Goal: Task Accomplishment & Management: Manage account settings

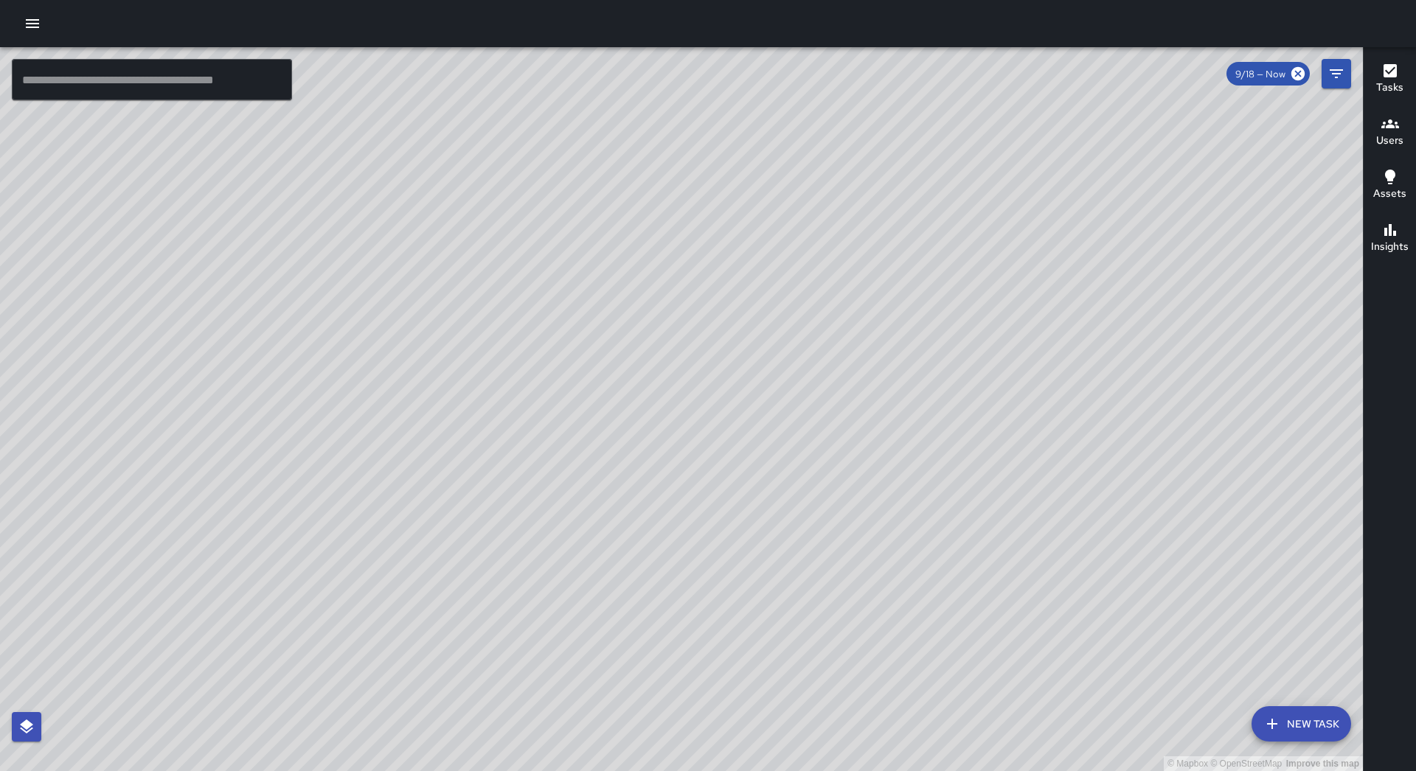
drag, startPoint x: 459, startPoint y: 580, endPoint x: 527, endPoint y: 341, distance: 249.0
click at [527, 341] on div "© Mapbox © OpenStreetMap Improve this map" at bounding box center [681, 409] width 1362 height 724
click at [419, 181] on div "© Mapbox © OpenStreetMap Improve this map [PERSON_NAME] Overall Ambassador Task…" at bounding box center [681, 409] width 1362 height 724
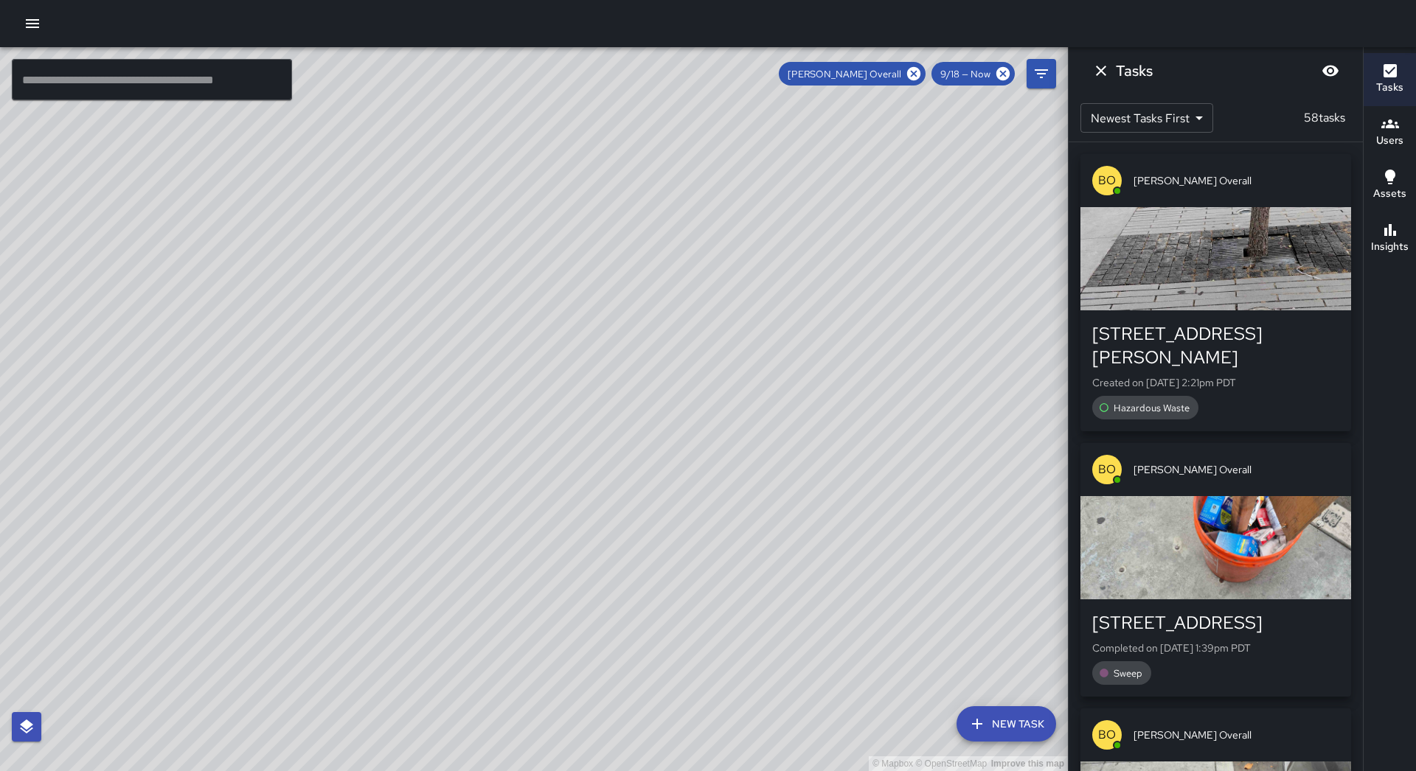
drag, startPoint x: 605, startPoint y: 667, endPoint x: 868, endPoint y: 354, distance: 408.7
click at [868, 354] on div "© Mapbox © OpenStreetMap Improve this map" at bounding box center [534, 409] width 1068 height 724
drag, startPoint x: 843, startPoint y: 290, endPoint x: 595, endPoint y: 659, distance: 445.2
click at [591, 669] on div "© Mapbox © OpenStreetMap Improve this map" at bounding box center [534, 409] width 1068 height 724
drag, startPoint x: 860, startPoint y: 358, endPoint x: 605, endPoint y: 616, distance: 361.8
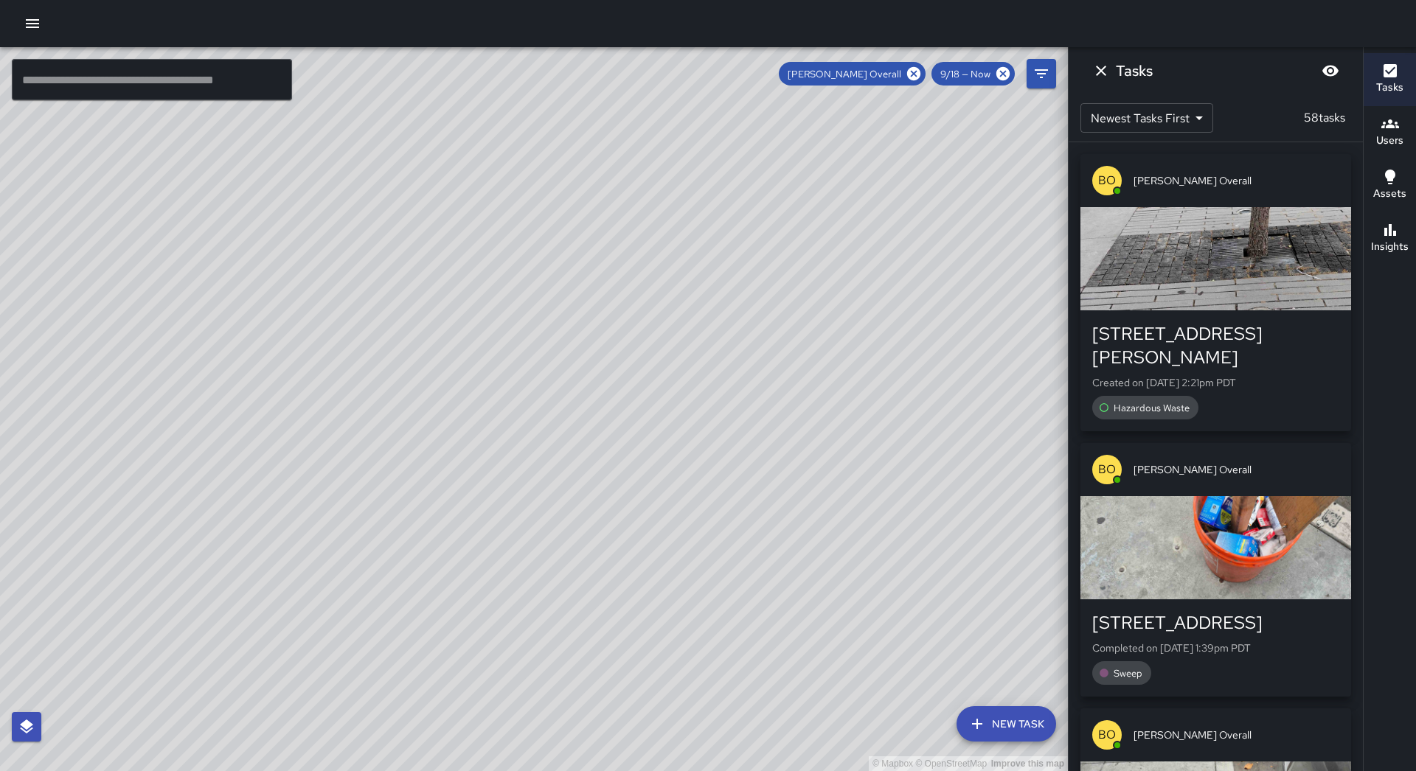
click at [502, 714] on div "© Mapbox © OpenStreetMap Improve this map" at bounding box center [534, 409] width 1068 height 724
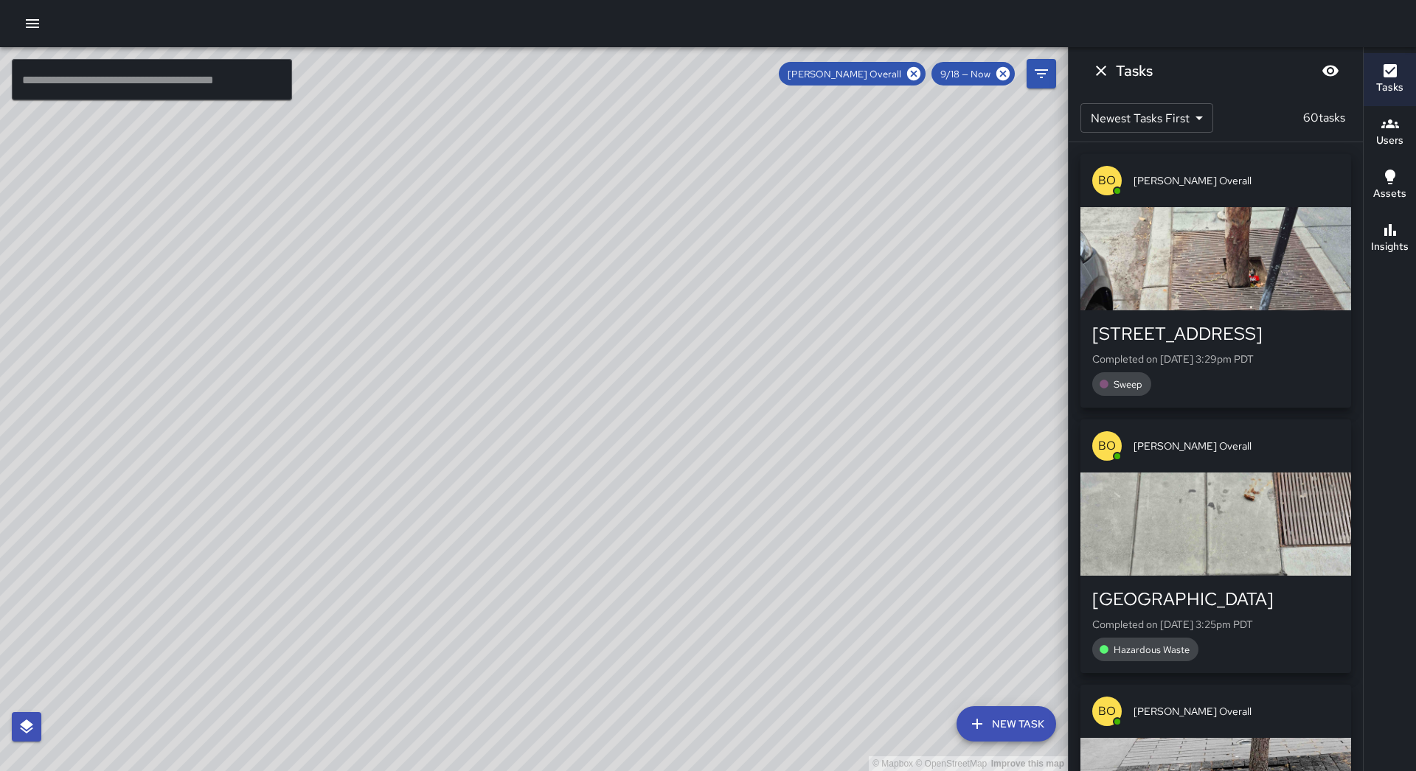
click at [1097, 72] on icon "Dismiss" at bounding box center [1101, 71] width 18 height 18
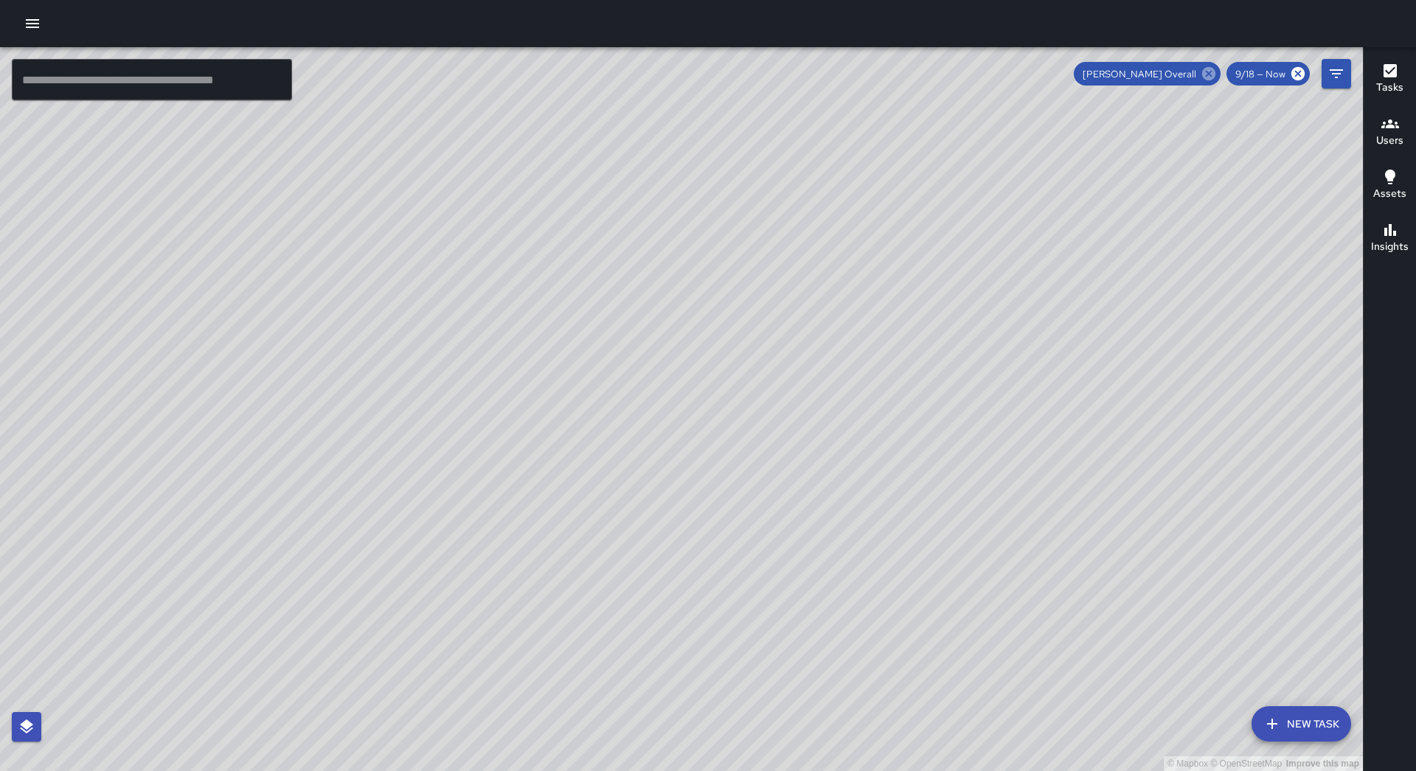
click at [1211, 68] on icon at bounding box center [1208, 73] width 13 height 13
drag, startPoint x: 723, startPoint y: 239, endPoint x: 708, endPoint y: 240, distance: 15.5
click at [723, 240] on div "© Mapbox © OpenStreetMap Improve this map" at bounding box center [681, 409] width 1362 height 724
click at [38, 21] on icon "button" at bounding box center [33, 24] width 18 height 18
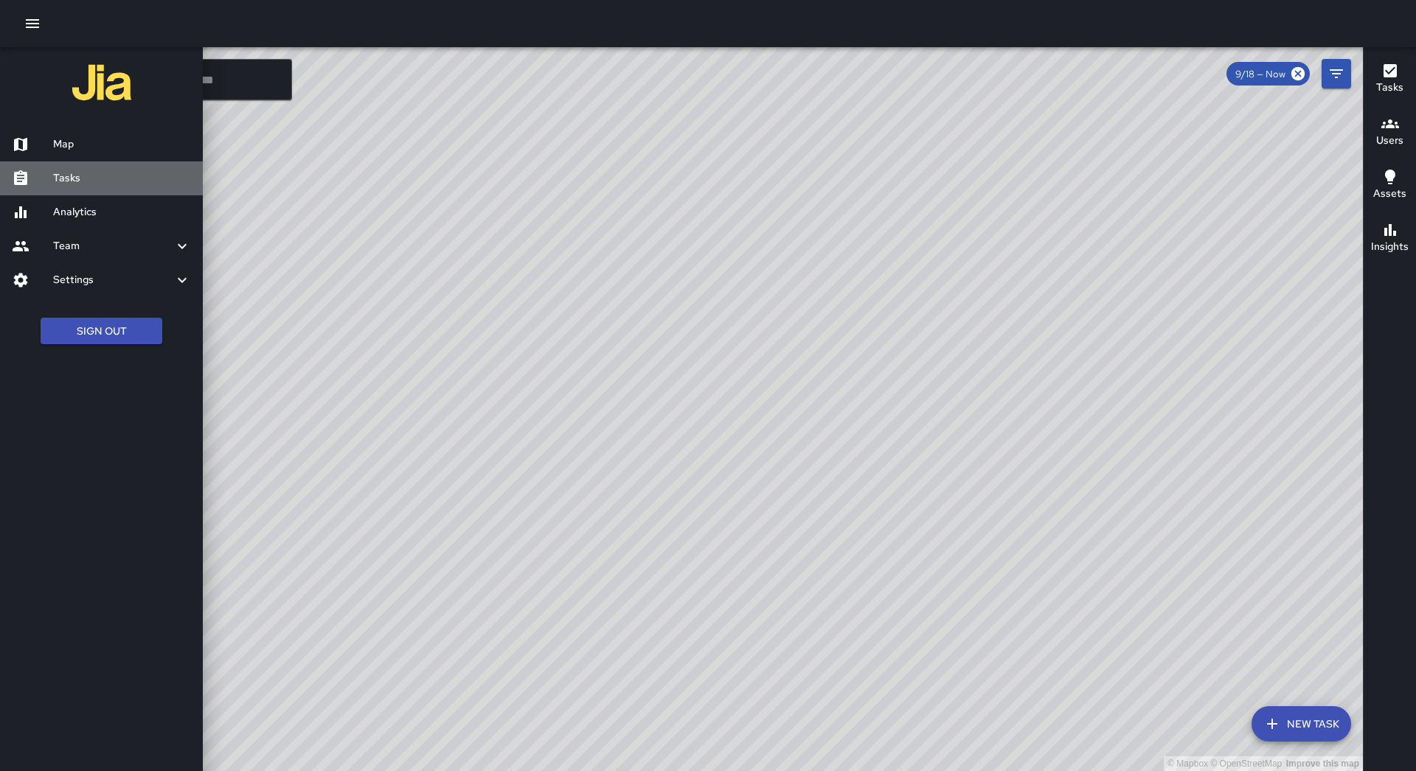
click at [94, 180] on h6 "Tasks" at bounding box center [122, 178] width 138 height 16
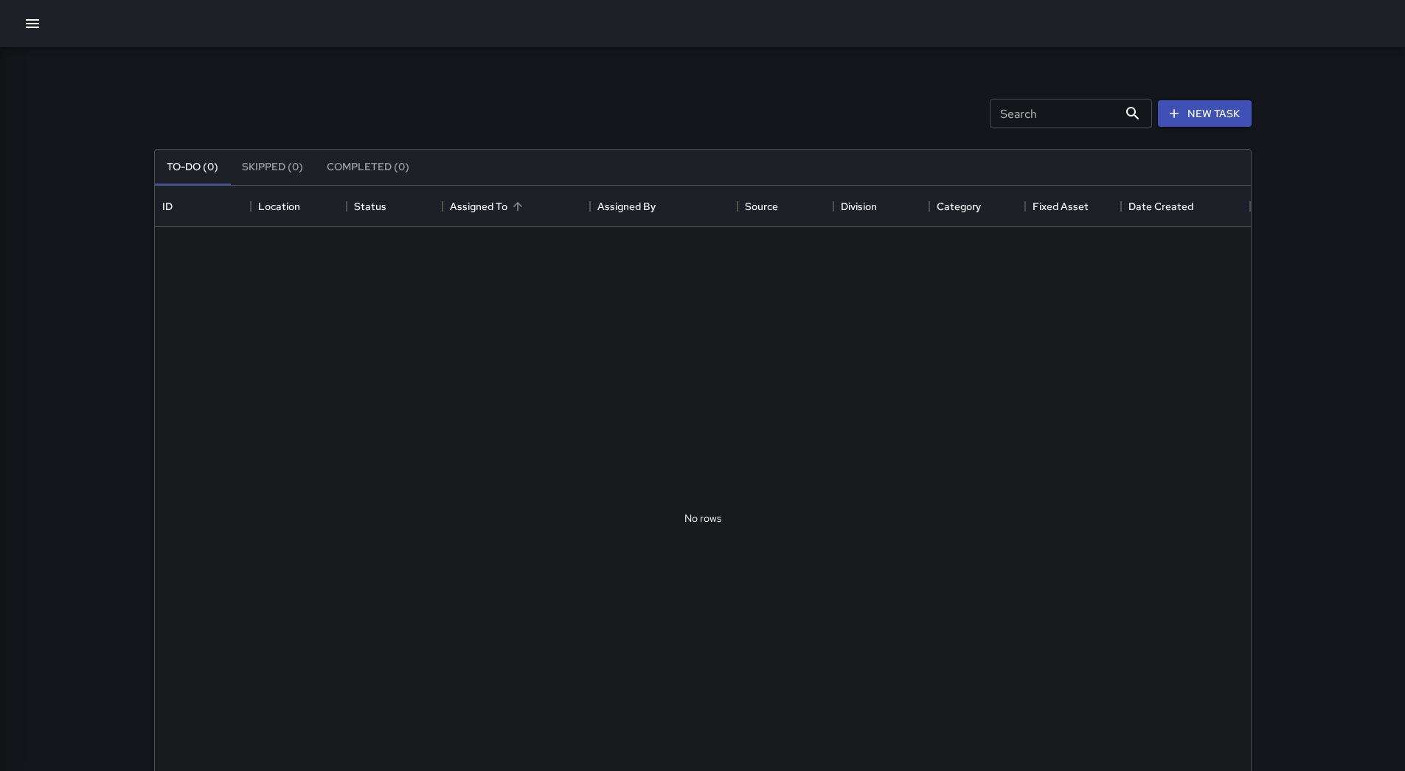
scroll to position [613, 1085]
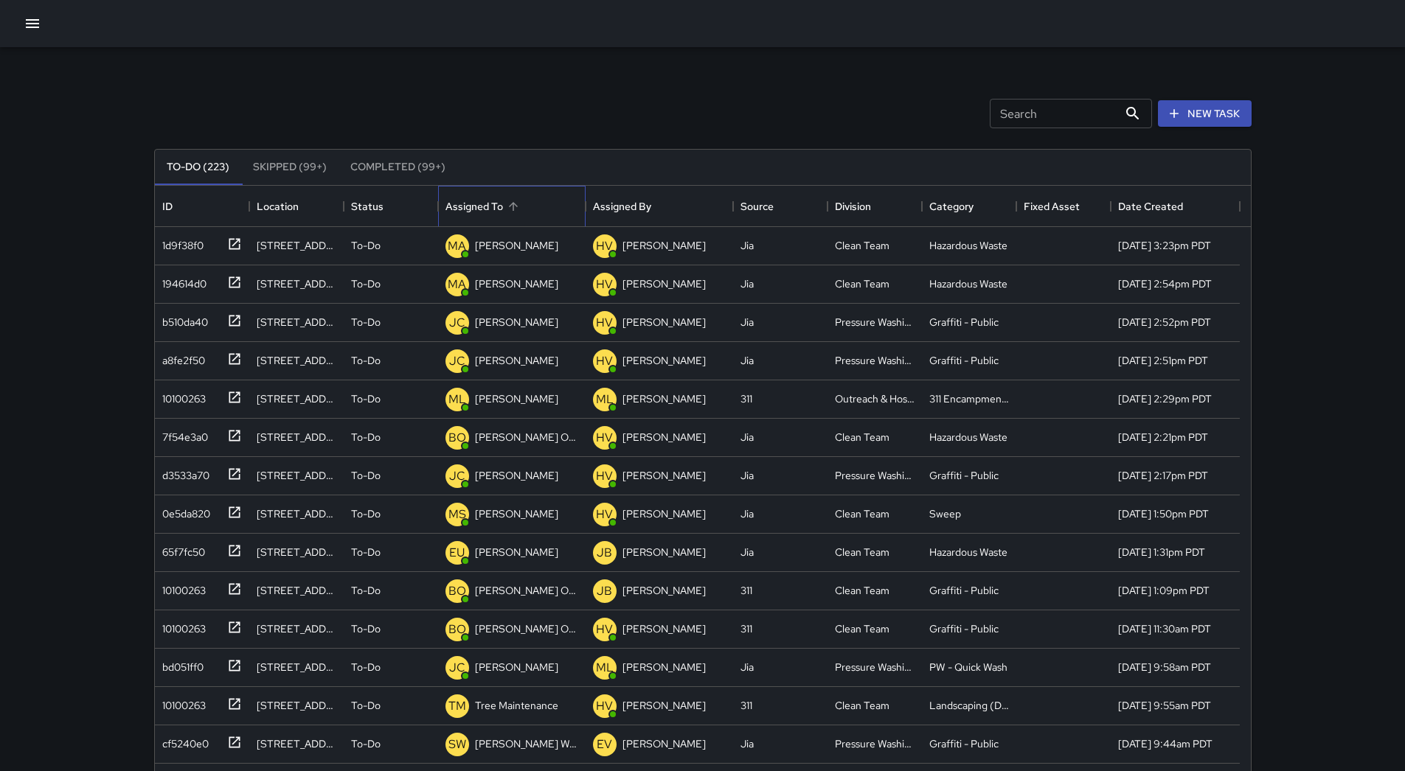
click at [537, 208] on div "Assigned To" at bounding box center [511, 206] width 133 height 41
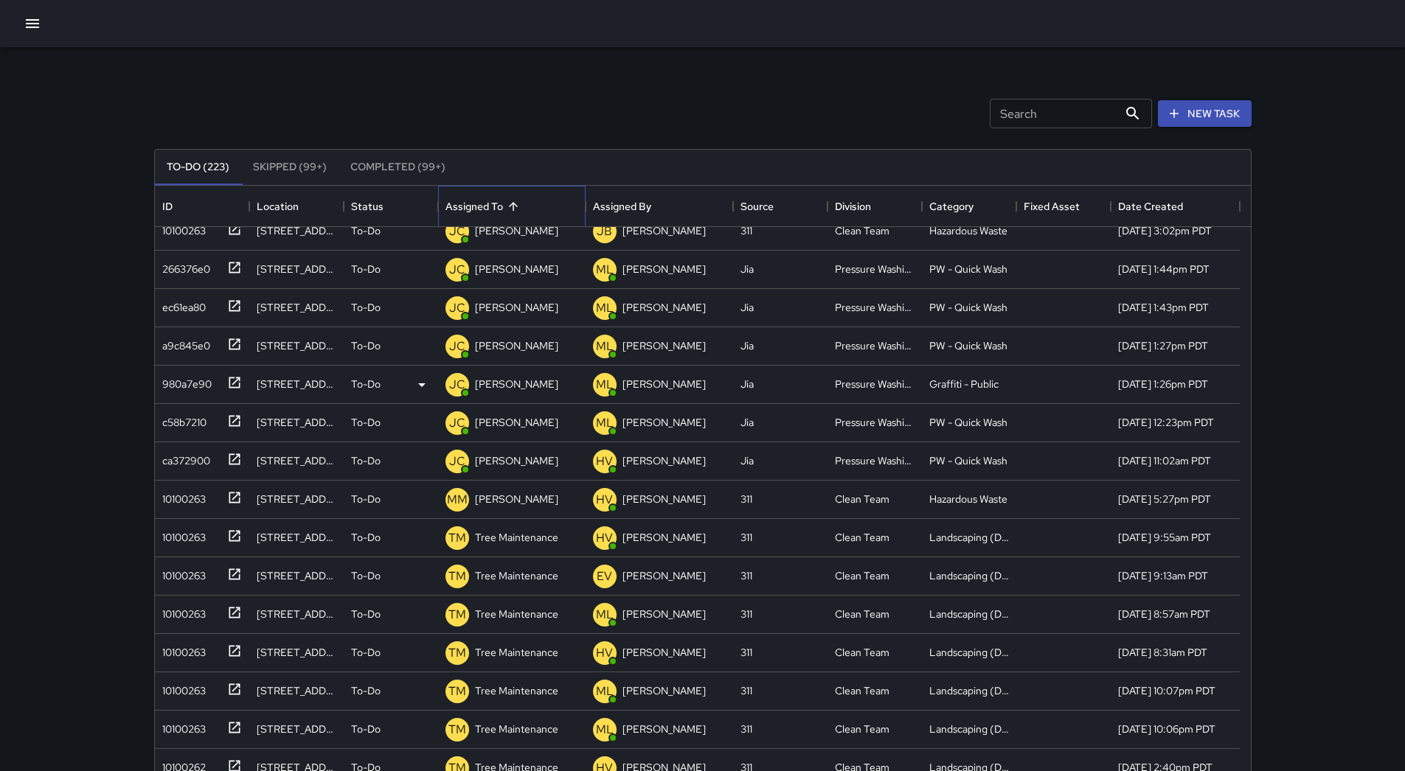
scroll to position [664, 0]
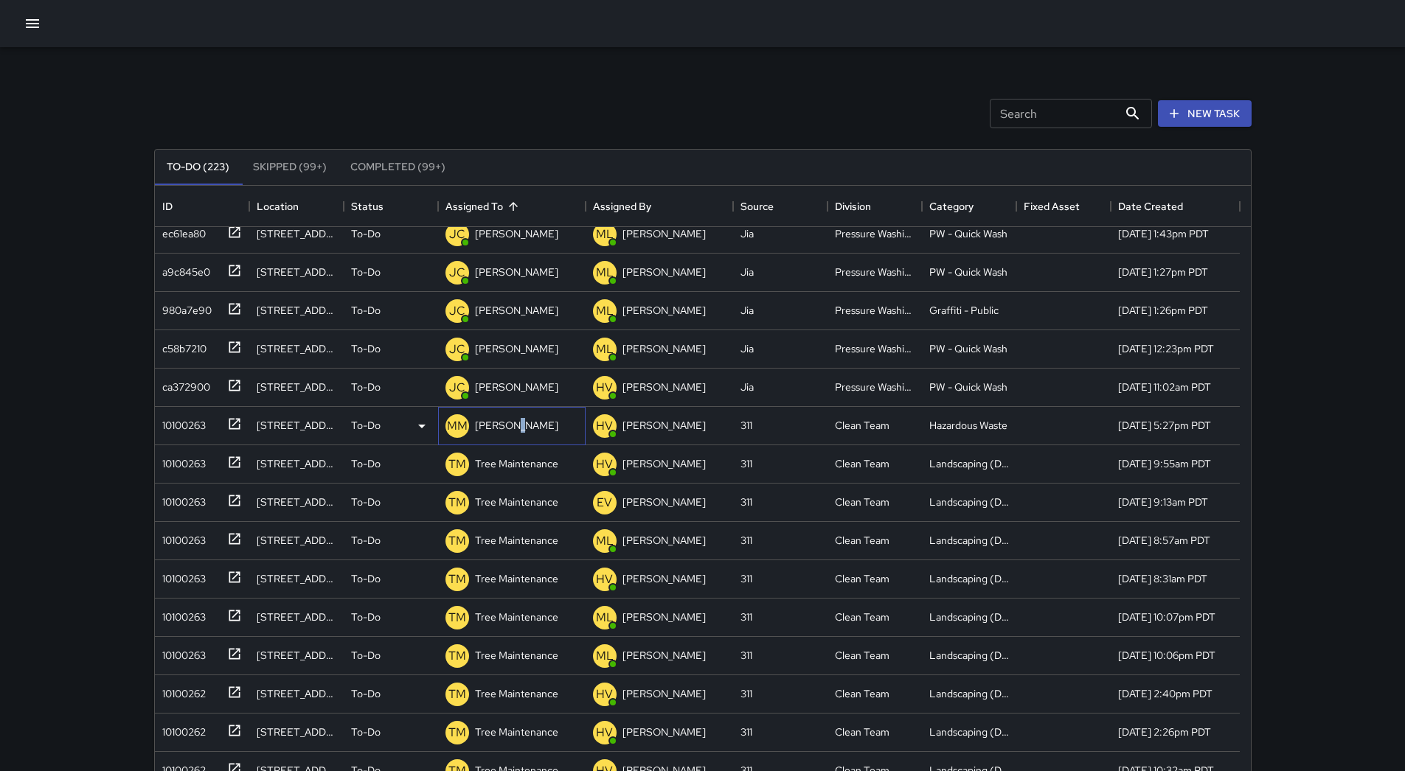
click at [516, 434] on div "[PERSON_NAME]" at bounding box center [516, 425] width 89 height 21
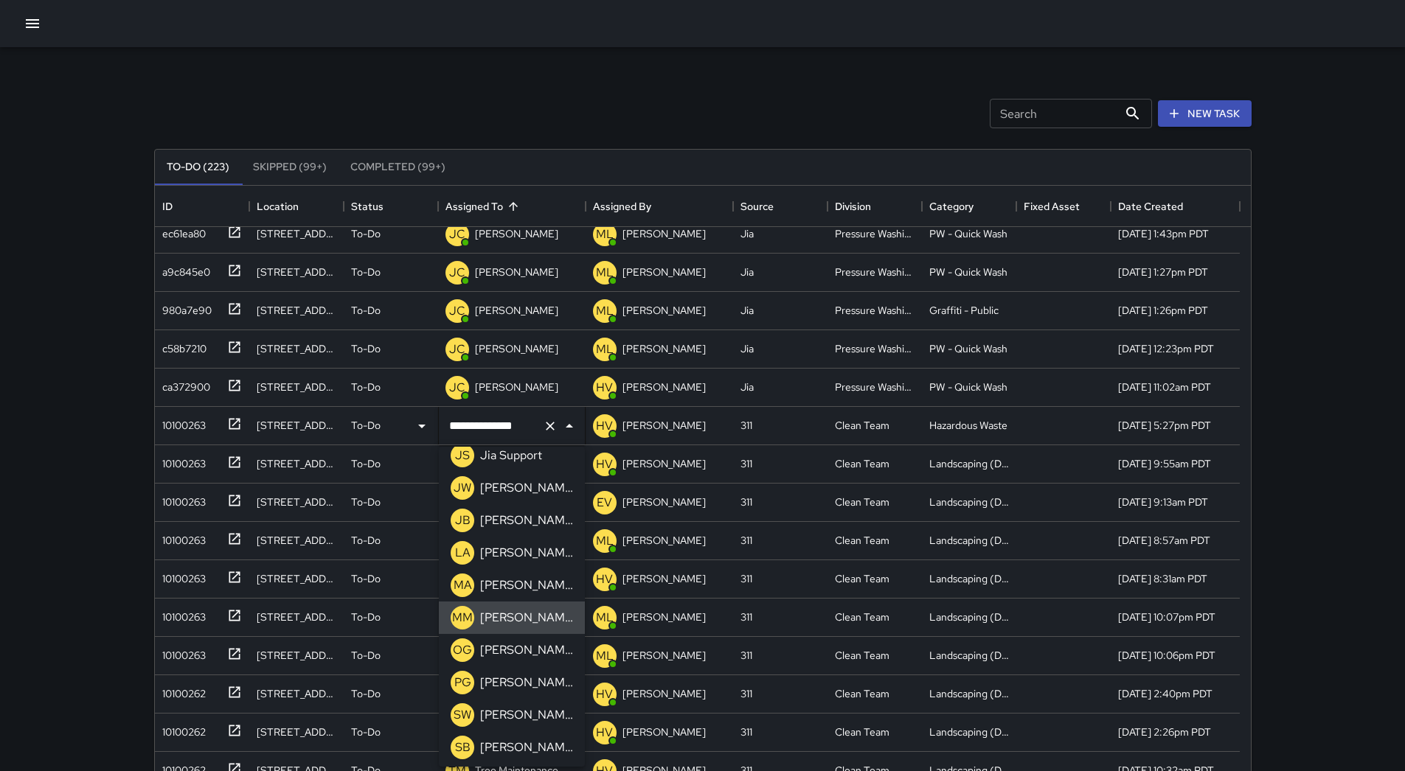
scroll to position [385, 0]
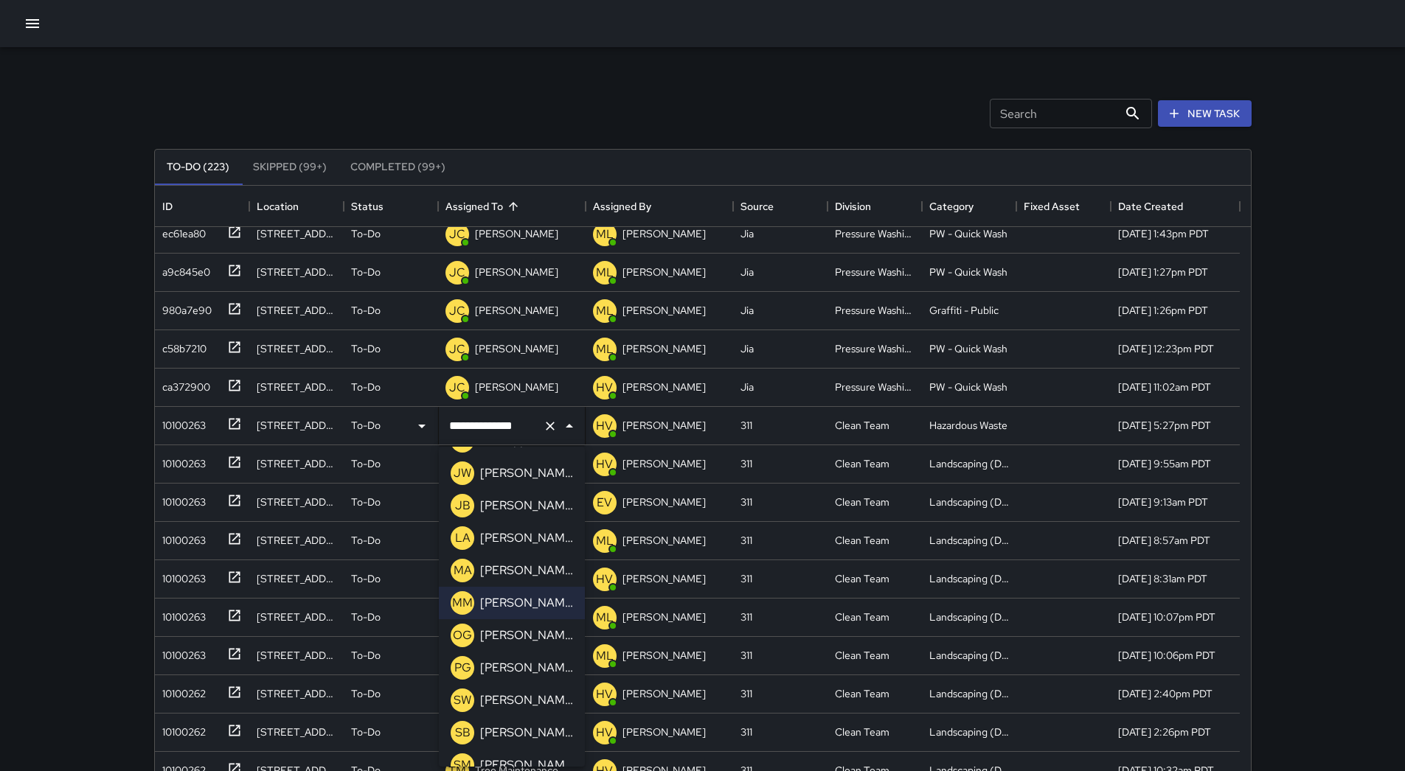
click at [535, 640] on p "[PERSON_NAME]" at bounding box center [526, 636] width 93 height 18
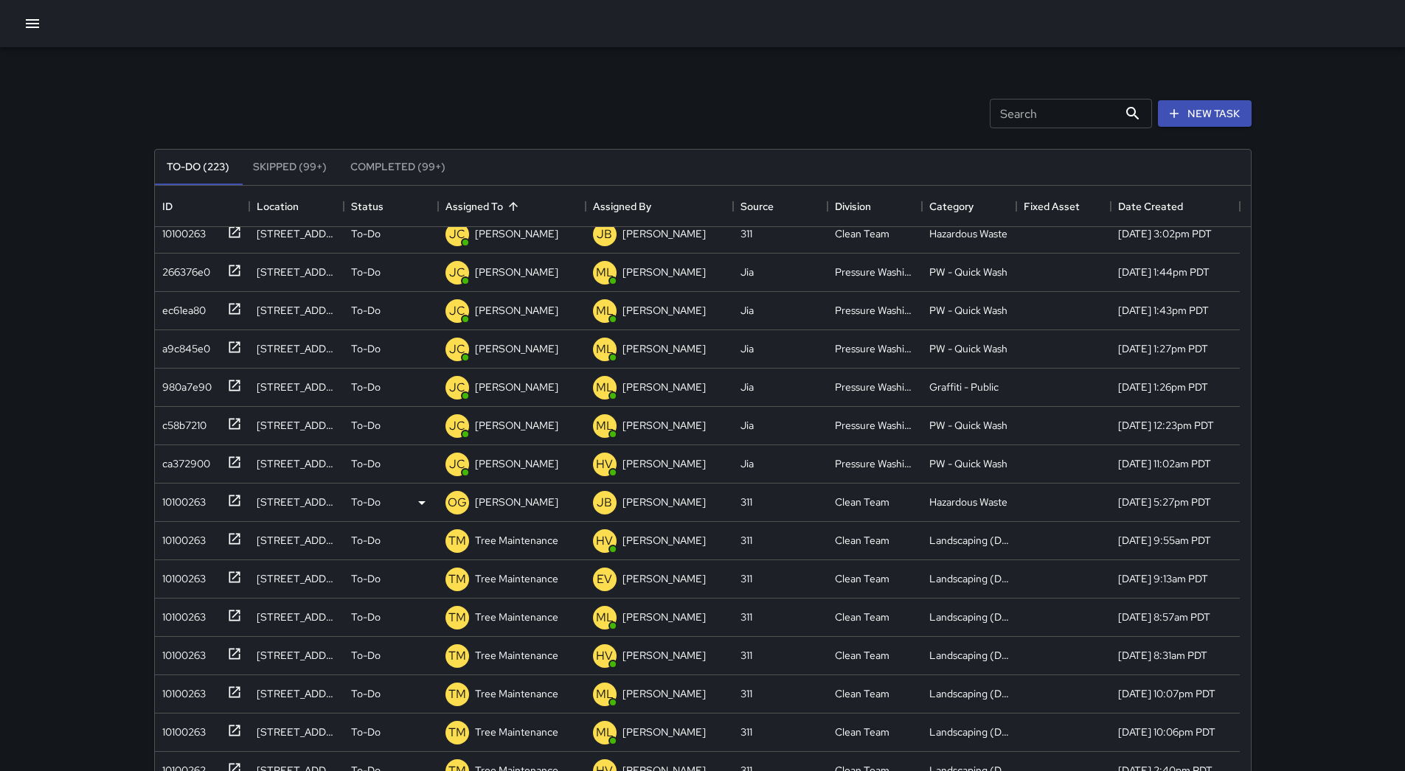
click at [46, 38] on div at bounding box center [702, 23] width 1405 height 47
click at [32, 38] on div at bounding box center [702, 23] width 1405 height 47
click at [27, 28] on icon "button" at bounding box center [33, 24] width 18 height 18
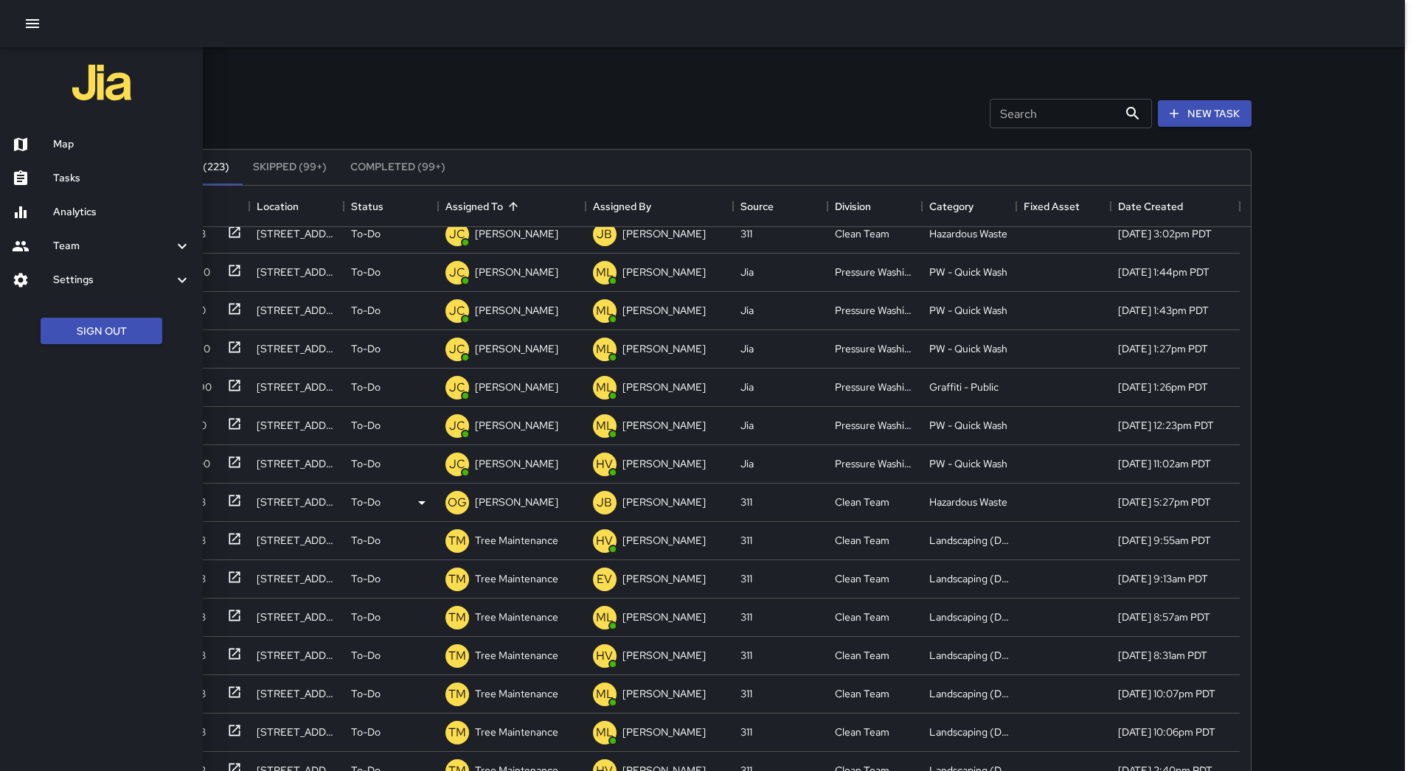
drag, startPoint x: 74, startPoint y: 145, endPoint x: 514, endPoint y: 754, distance: 752.0
click at [74, 145] on h6 "Map" at bounding box center [122, 144] width 138 height 16
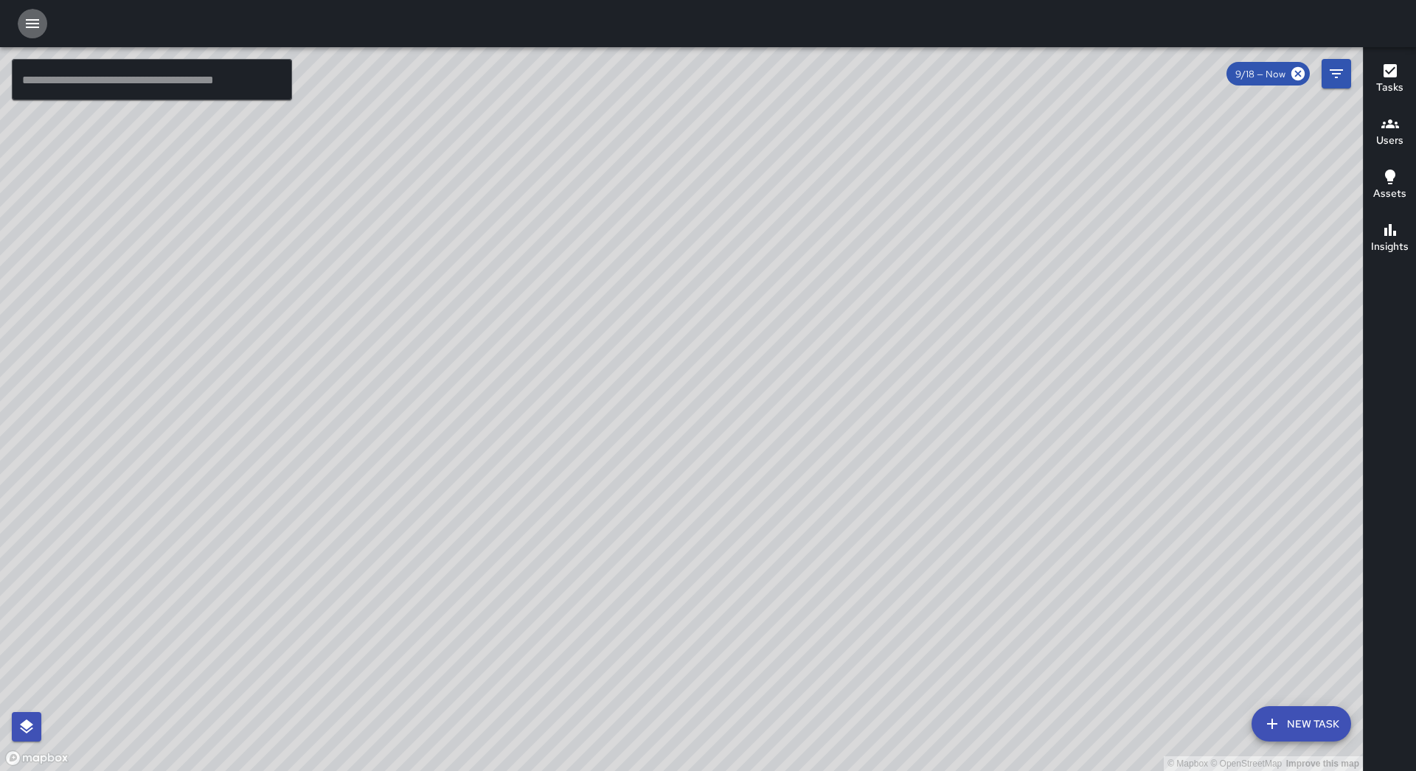
click at [35, 26] on icon "button" at bounding box center [33, 24] width 18 height 18
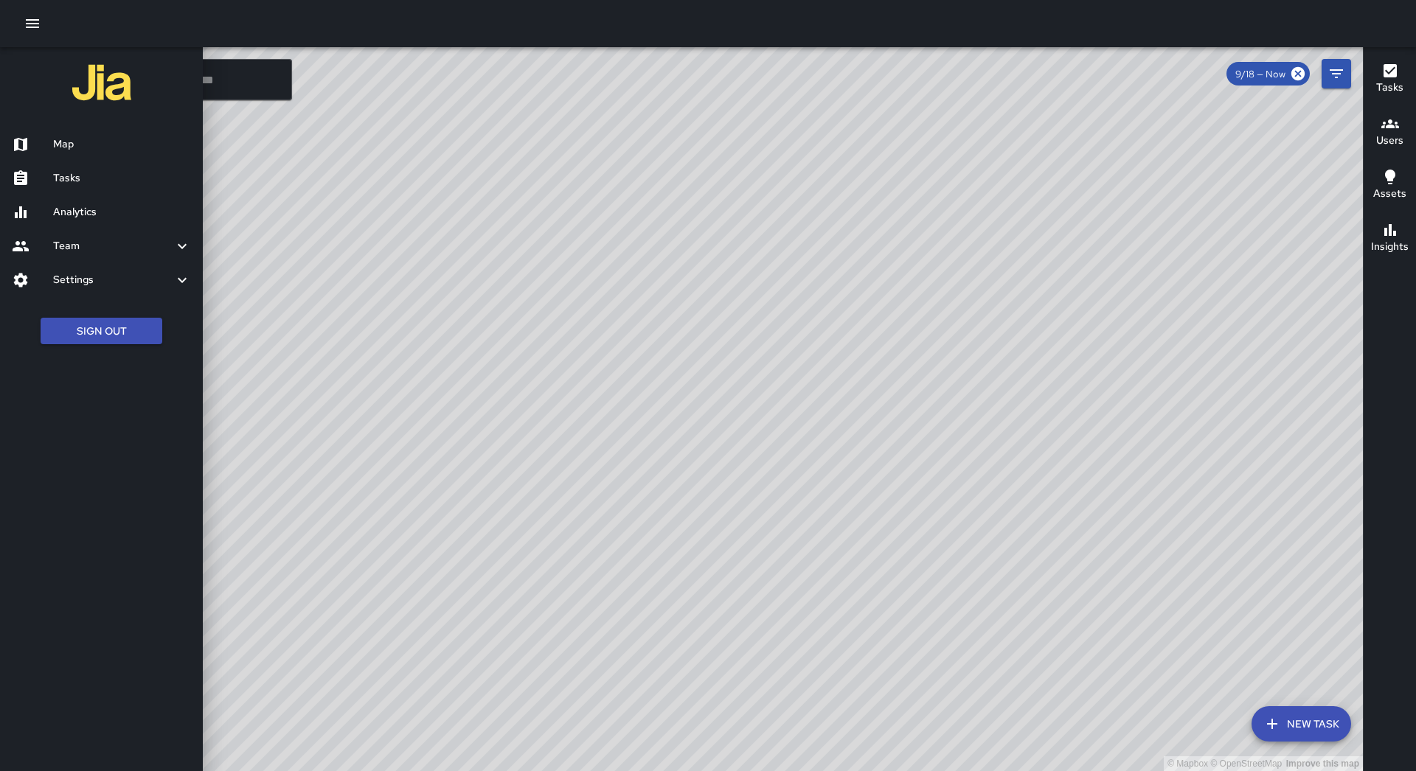
click at [108, 176] on h6 "Tasks" at bounding box center [122, 178] width 138 height 16
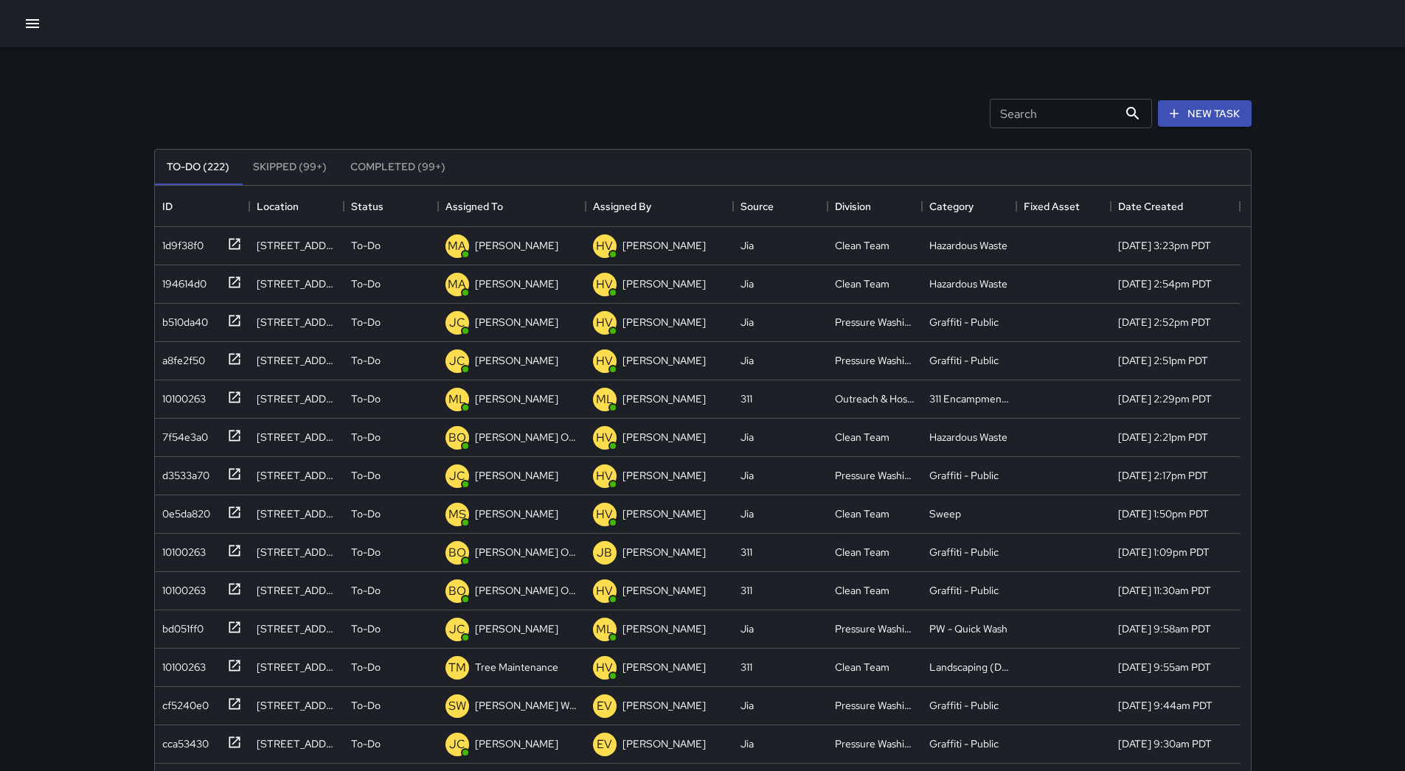
scroll to position [613, 1085]
click at [540, 203] on div "Assigned To" at bounding box center [511, 206] width 133 height 41
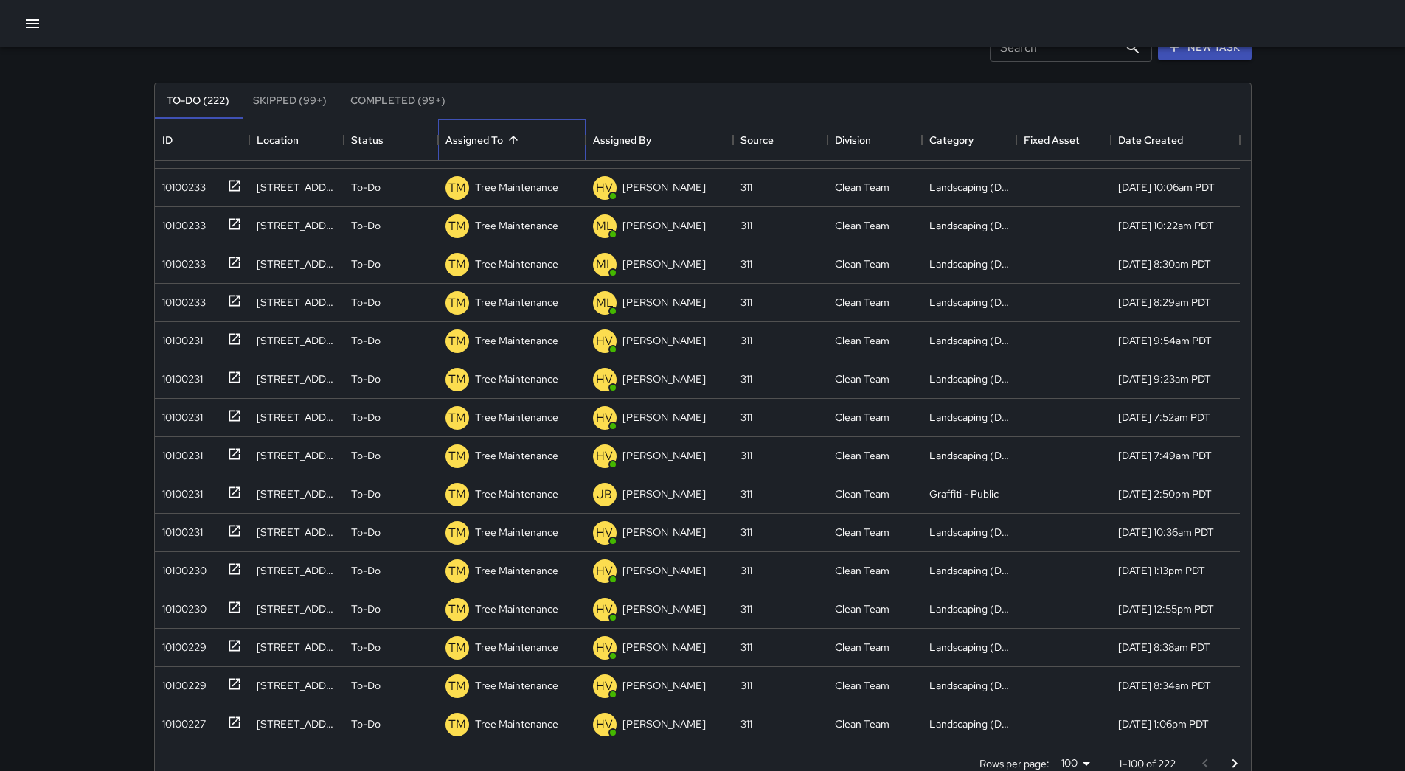
scroll to position [100, 0]
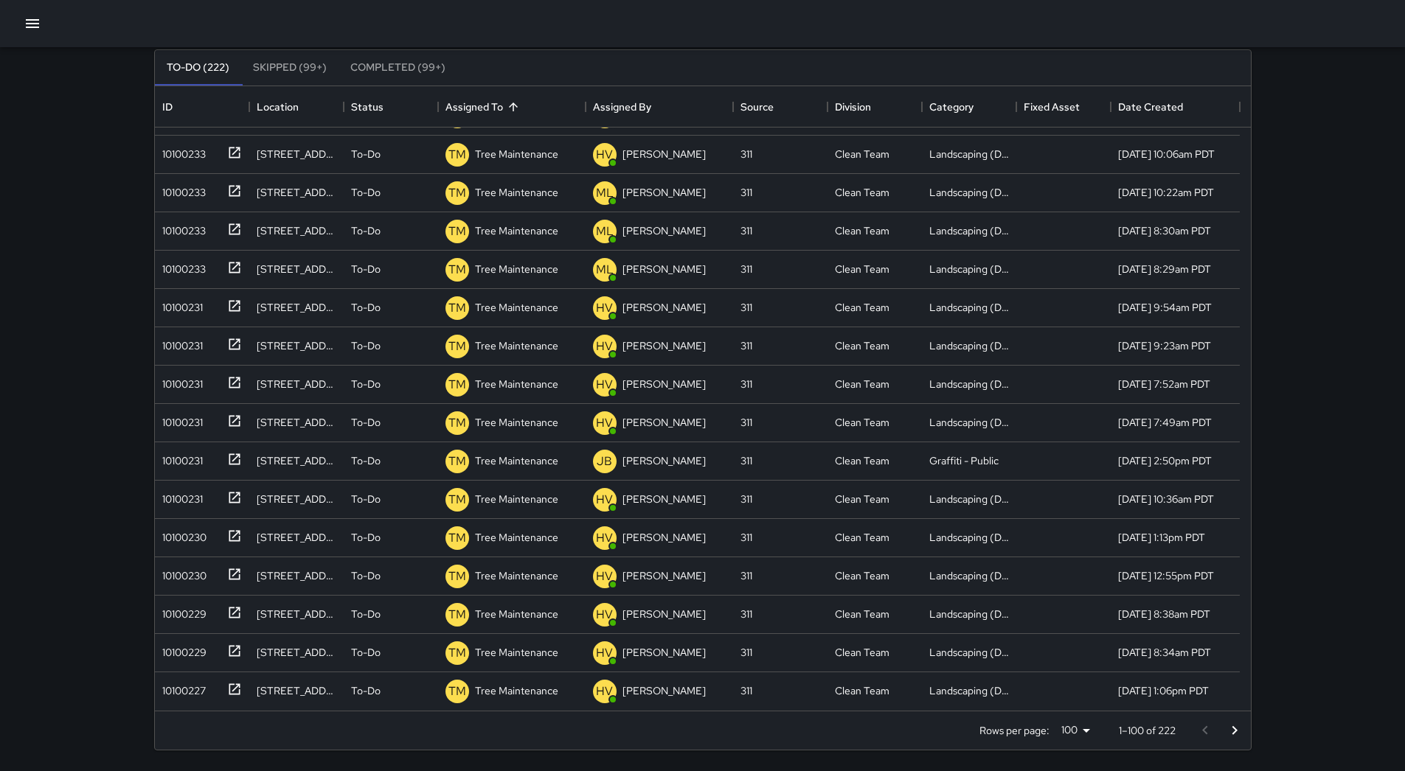
click at [1229, 731] on icon "Go to next page" at bounding box center [1234, 731] width 18 height 18
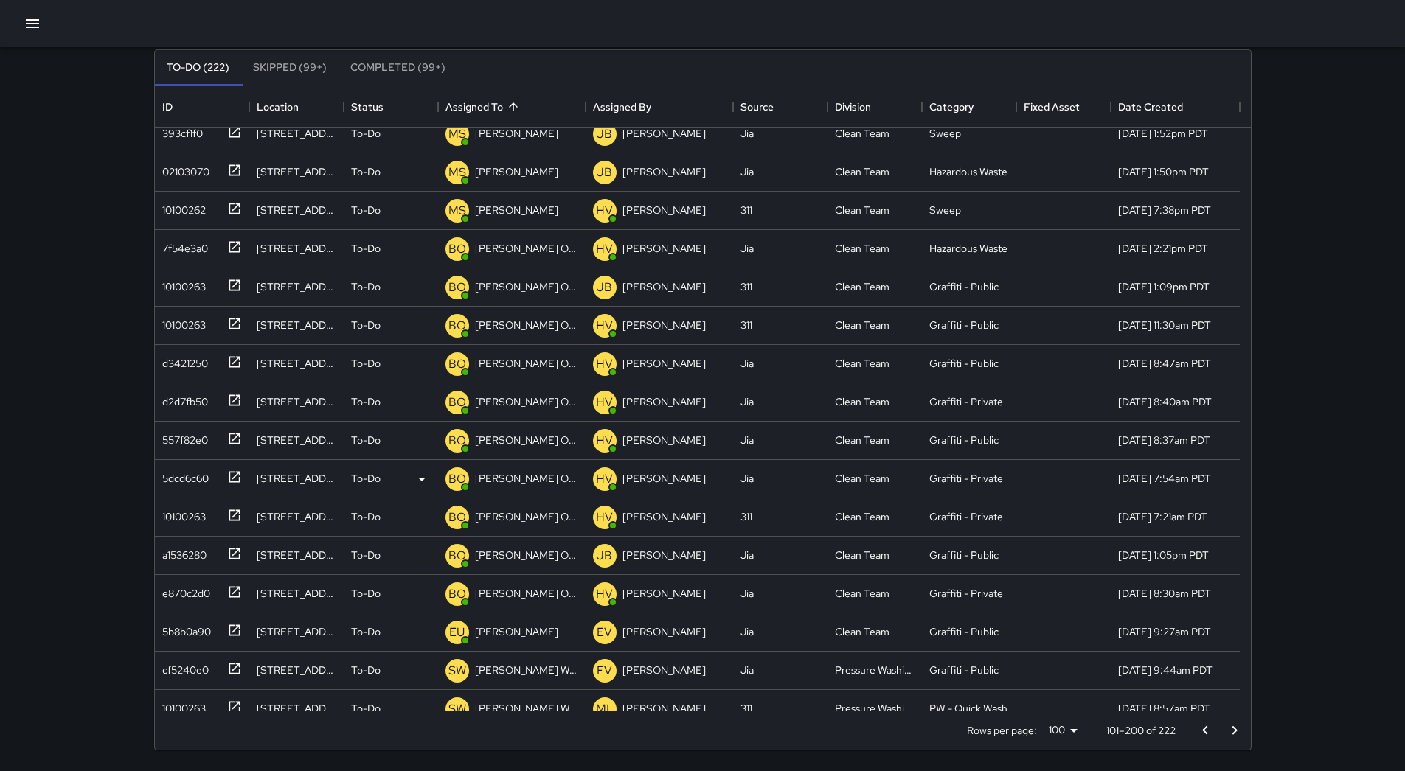
scroll to position [3103, 0]
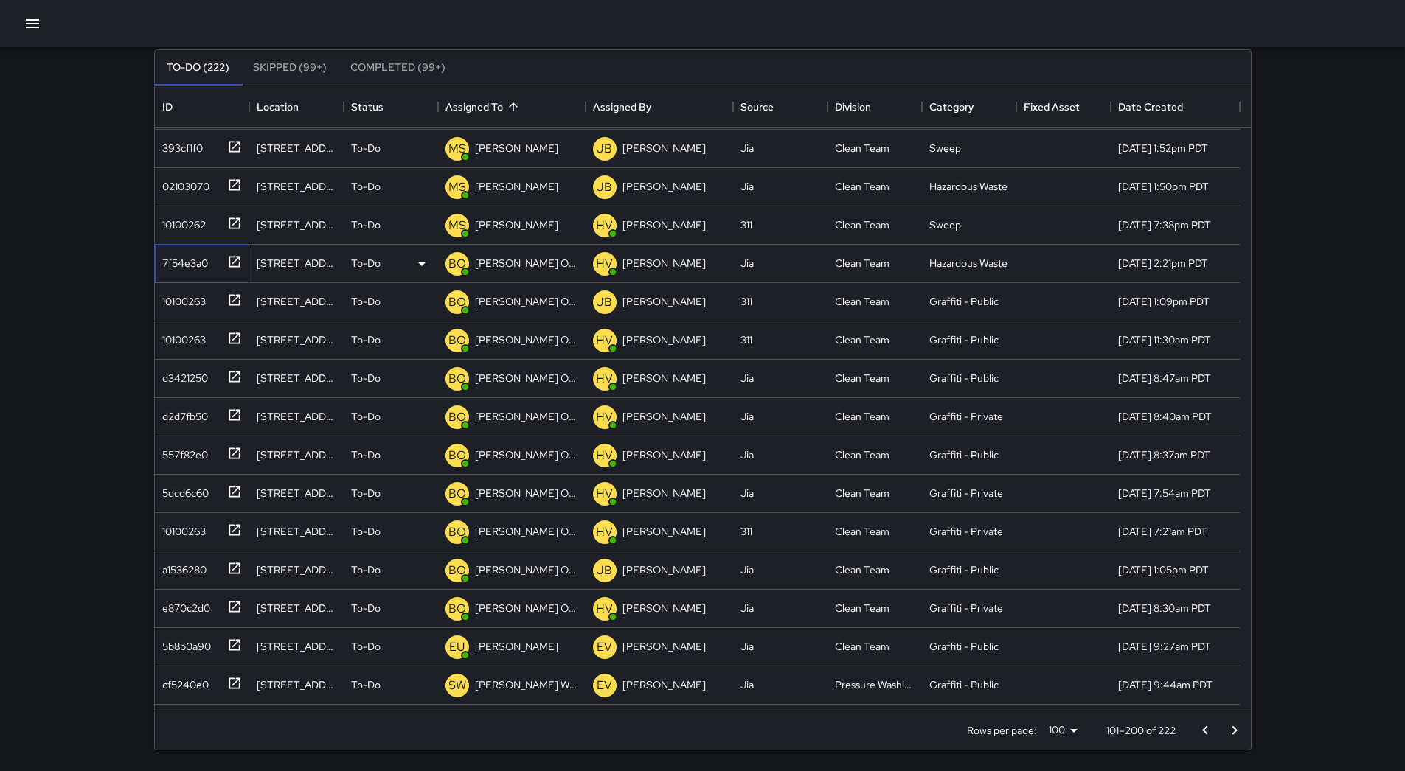
click at [181, 267] on div "7f54e3a0" at bounding box center [182, 260] width 52 height 21
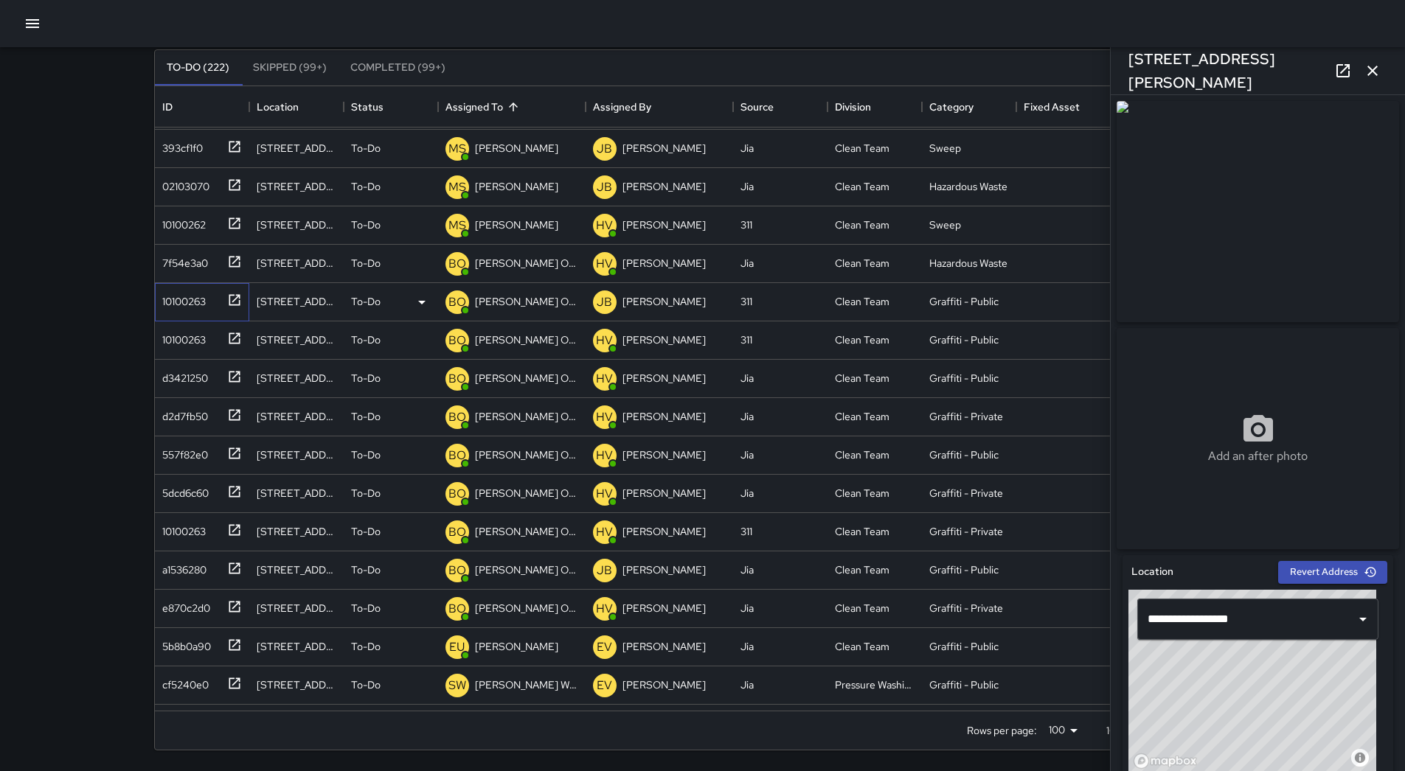
click at [185, 293] on div "10100263" at bounding box center [180, 298] width 49 height 21
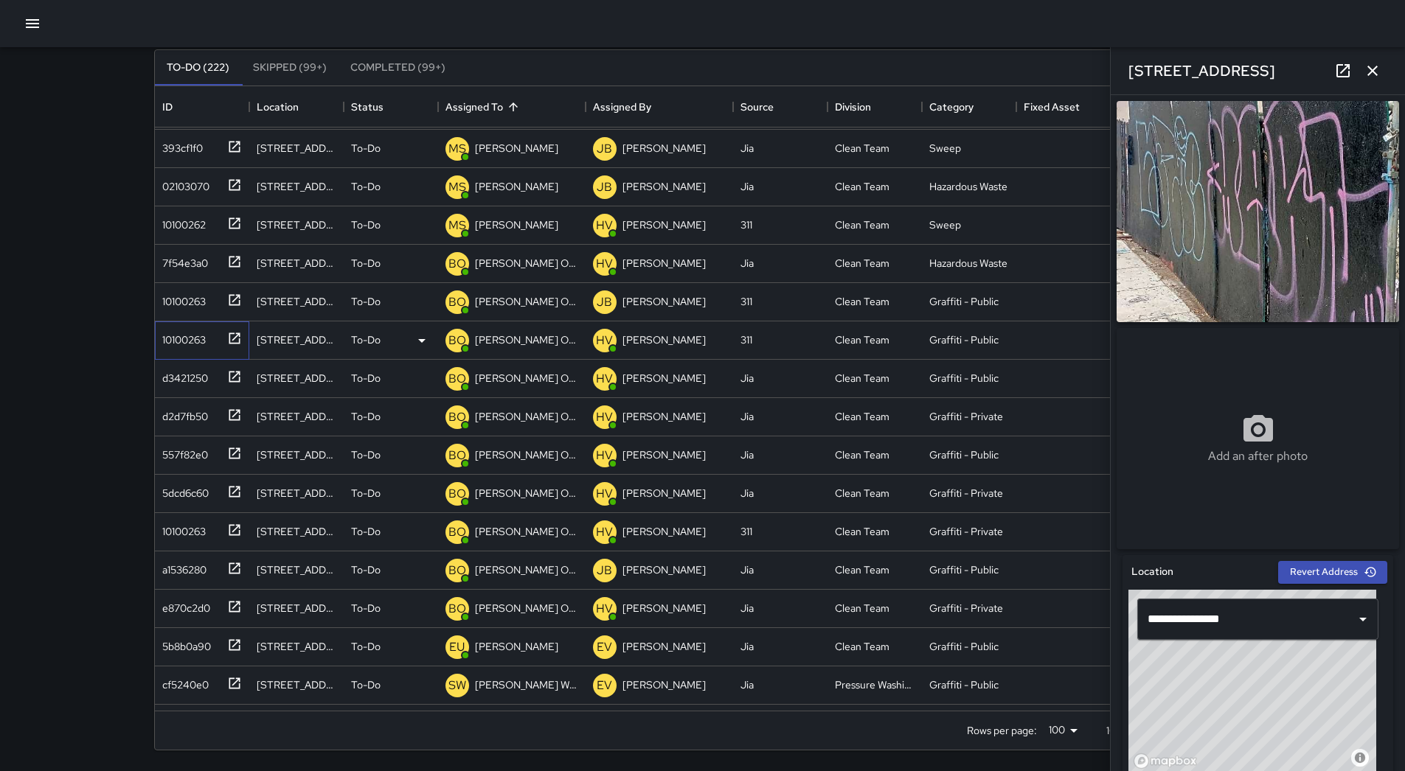
click at [182, 337] on div "10100263" at bounding box center [180, 337] width 49 height 21
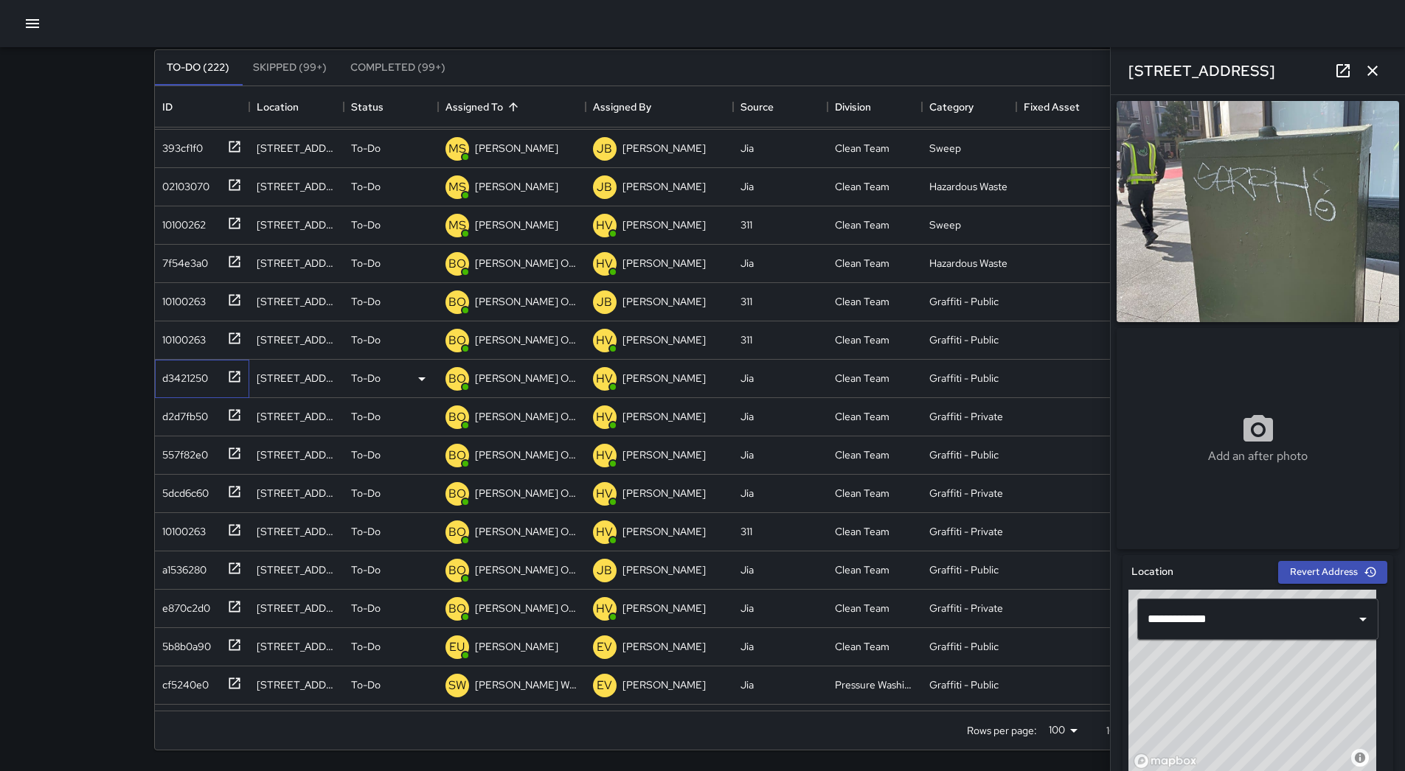
click at [192, 366] on div "d3421250" at bounding box center [182, 375] width 52 height 21
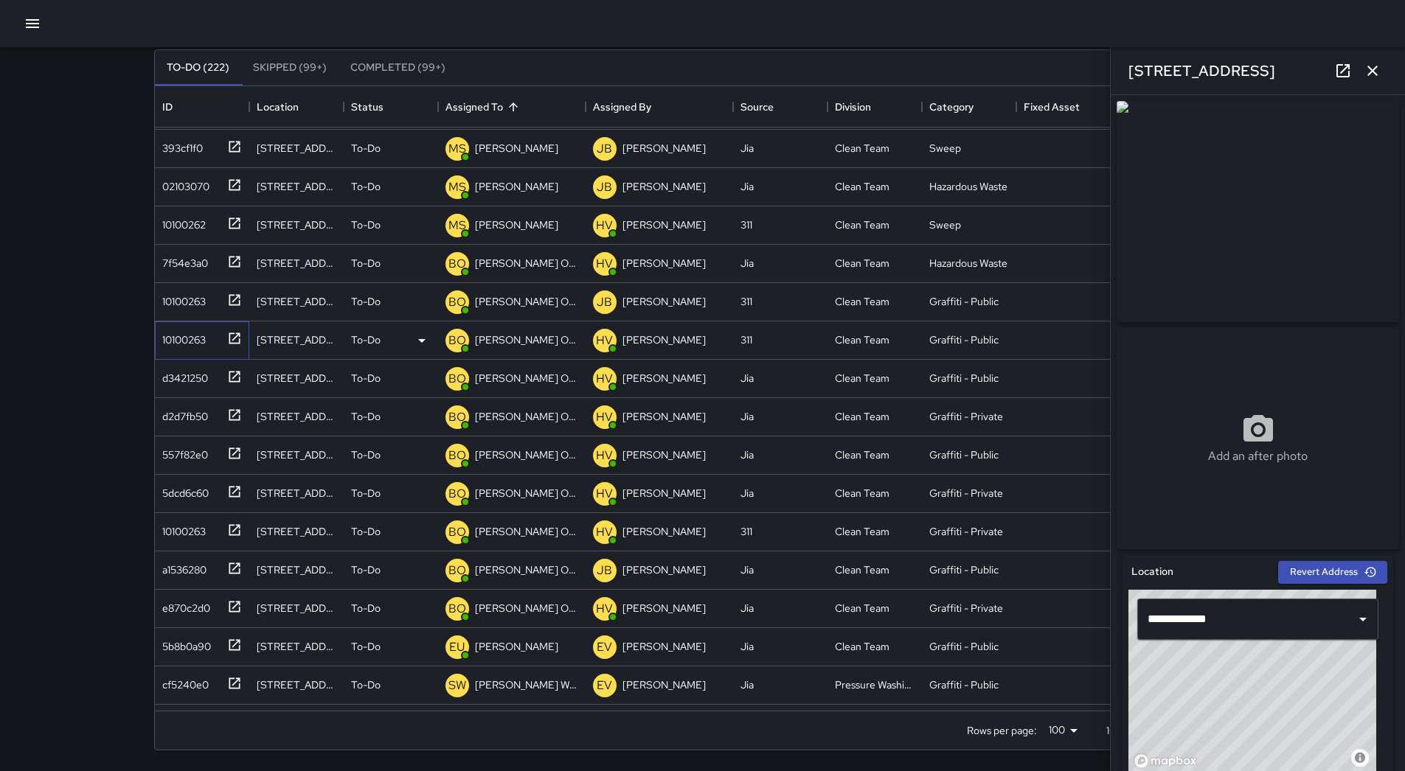
click at [209, 355] on div "10100263" at bounding box center [202, 340] width 94 height 38
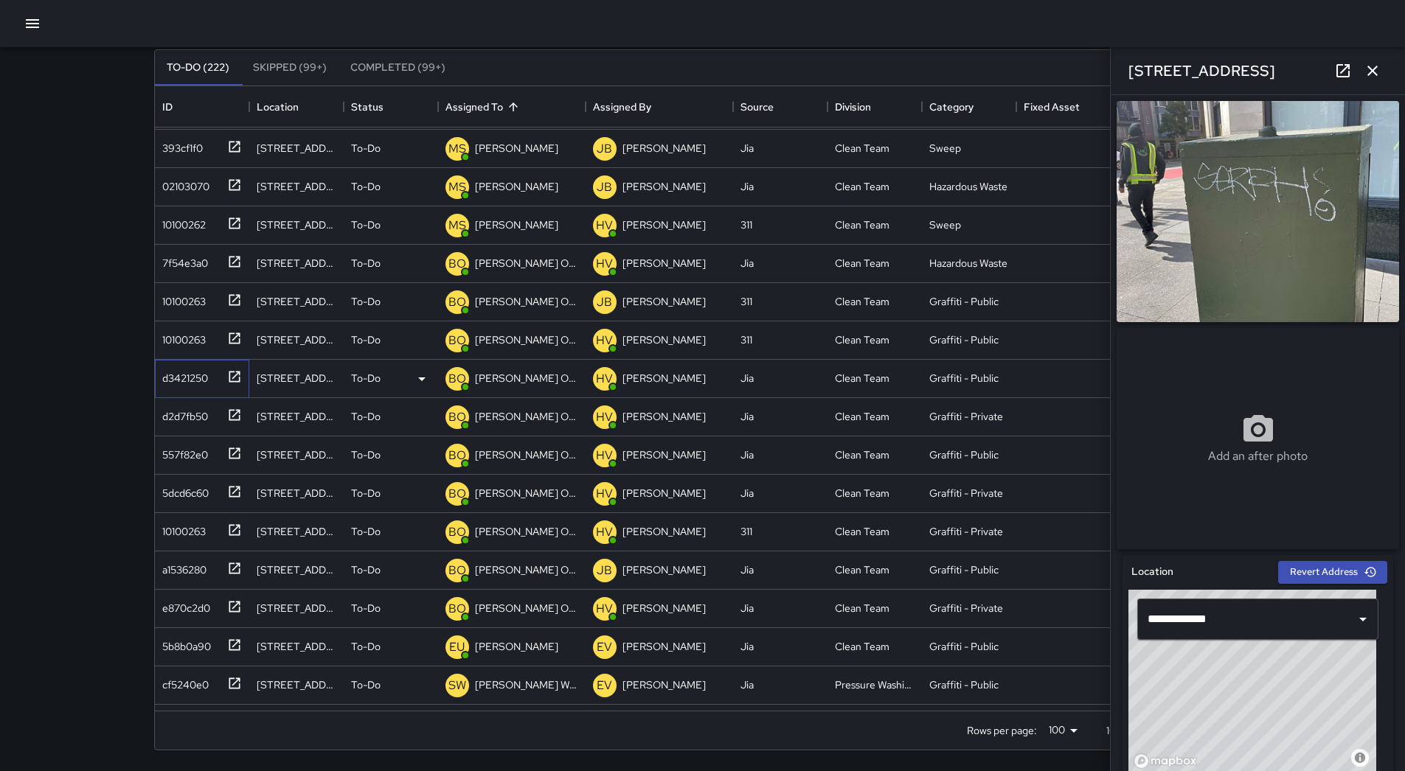
click at [209, 390] on div "d3421250" at bounding box center [202, 379] width 94 height 38
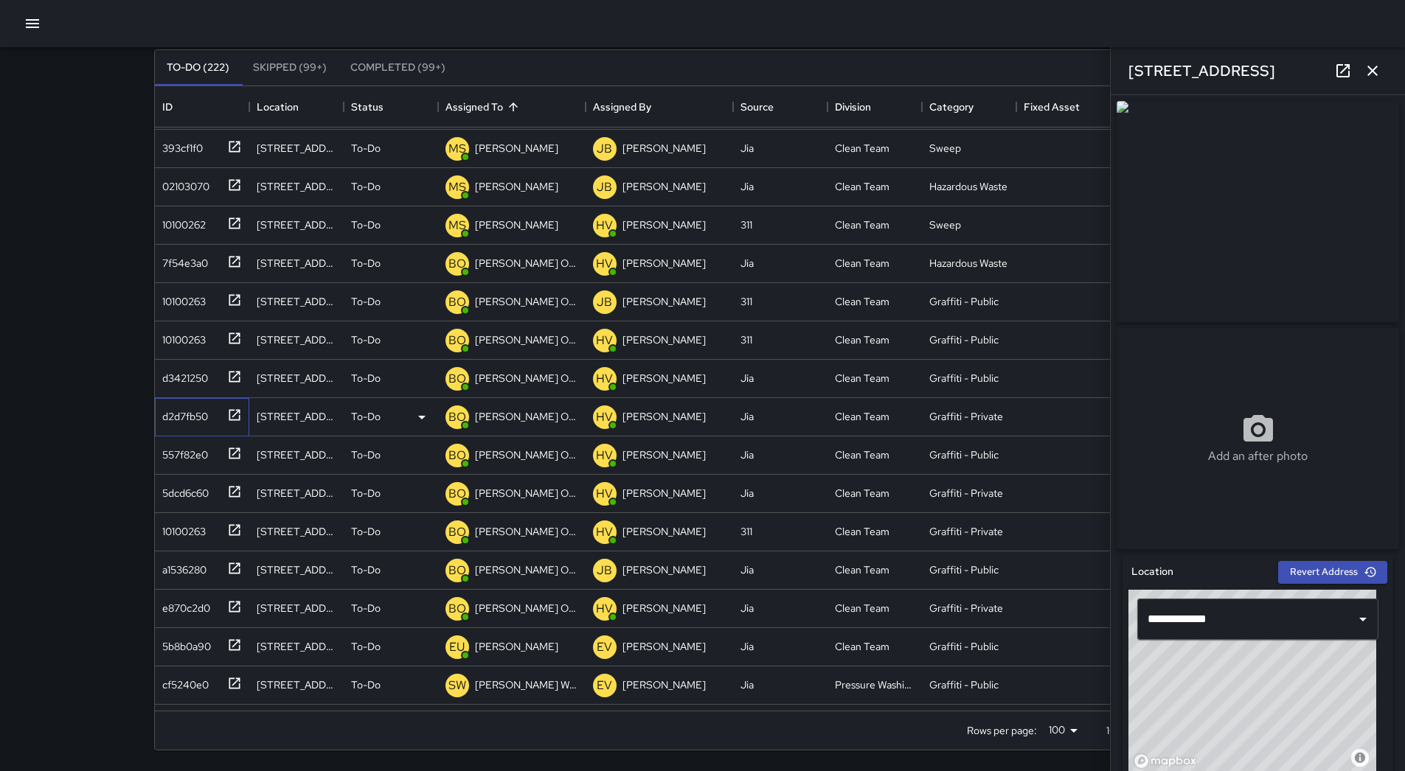
click at [201, 414] on div "d2d7fb50" at bounding box center [182, 413] width 52 height 21
click at [205, 450] on div "557f82e0" at bounding box center [182, 452] width 52 height 21
click at [212, 486] on div "5dcd6c60" at bounding box center [199, 490] width 86 height 24
click at [214, 514] on div "10100263" at bounding box center [202, 532] width 94 height 38
click at [214, 553] on div "a1536280" at bounding box center [202, 570] width 94 height 38
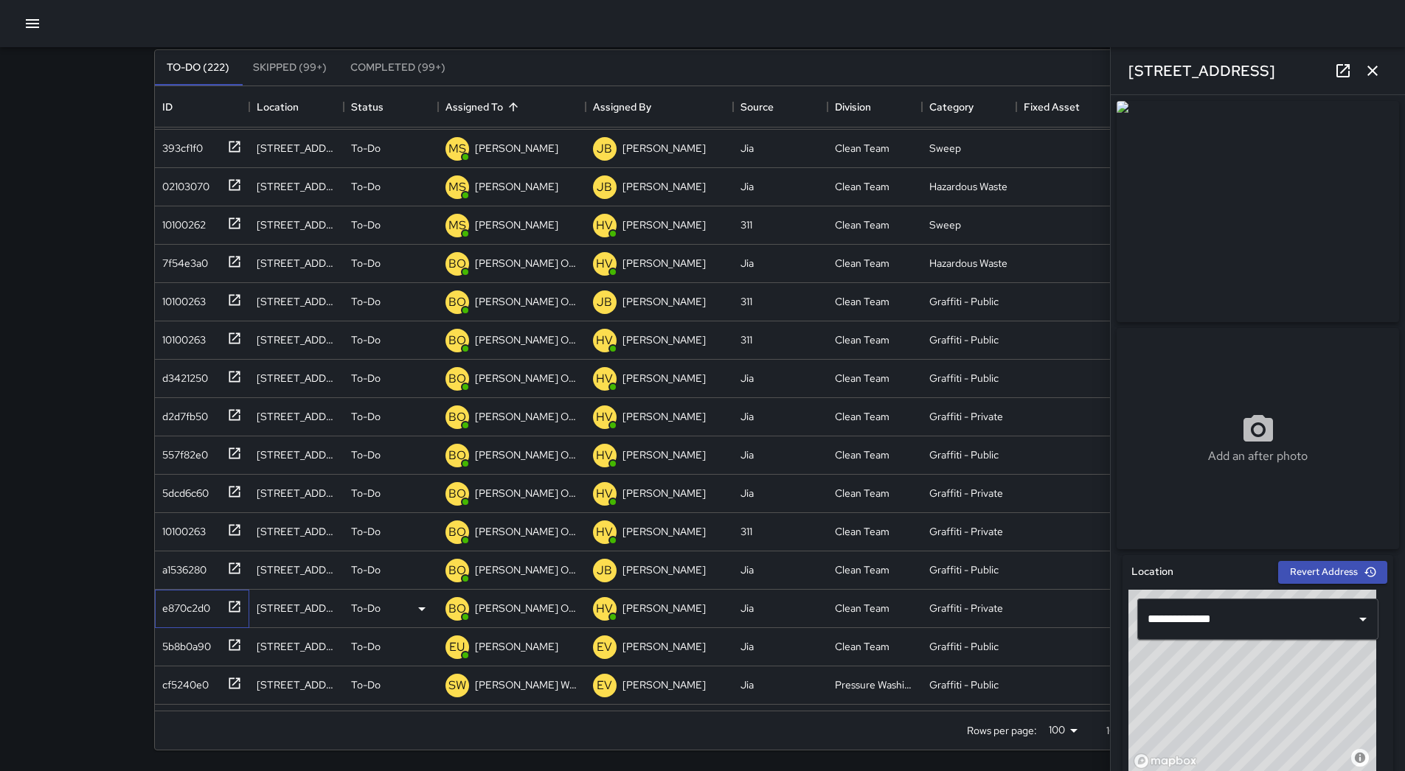
click at [210, 597] on div "e870c2d0" at bounding box center [183, 605] width 54 height 21
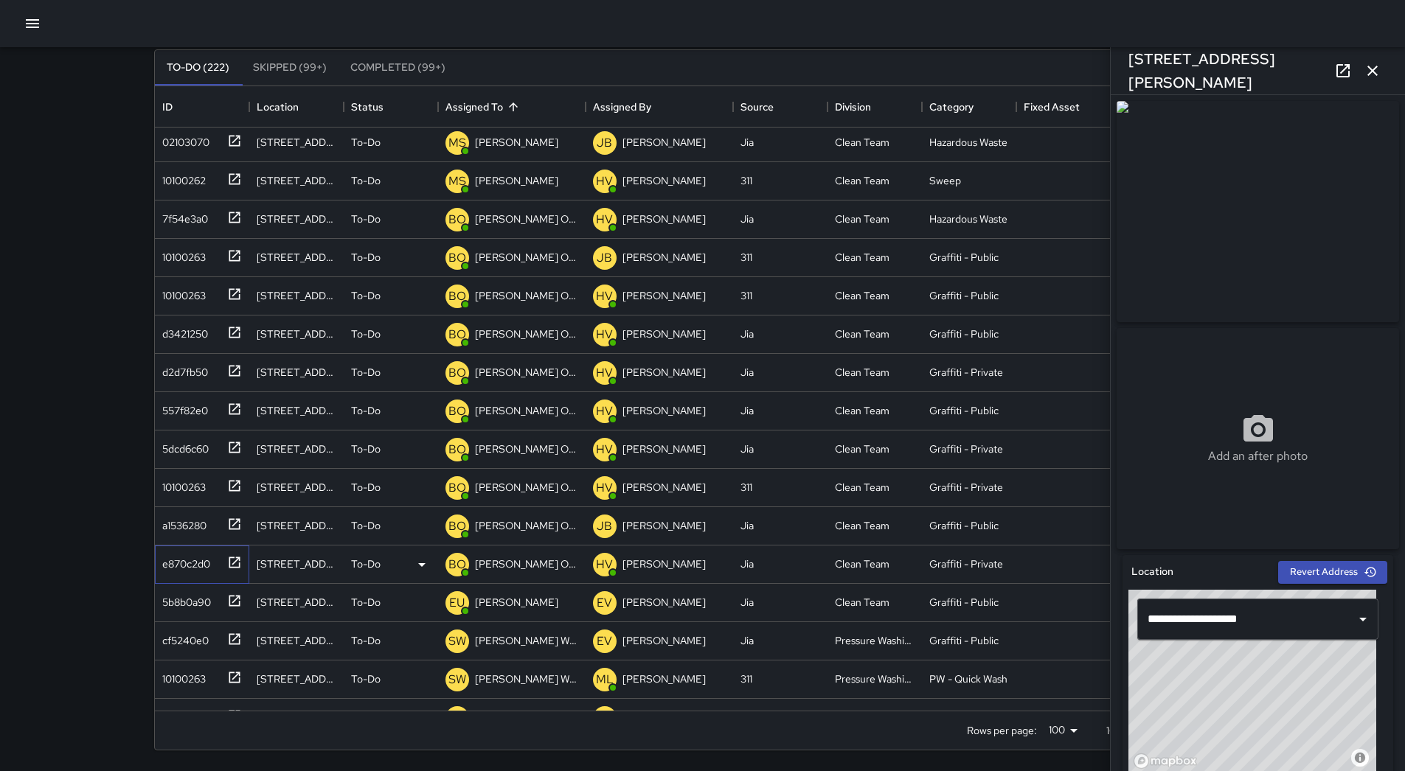
scroll to position [3251, 0]
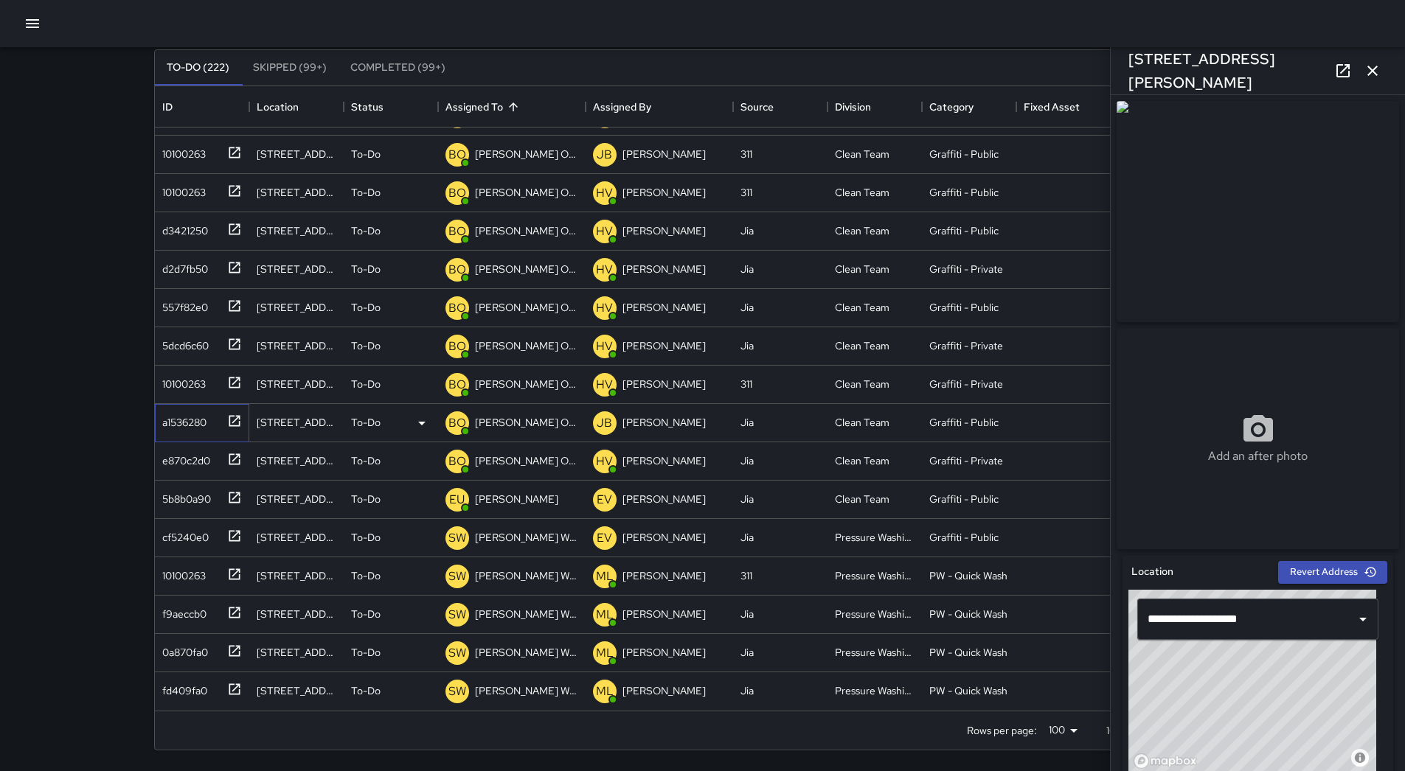
click at [176, 410] on div "a1536280" at bounding box center [181, 419] width 50 height 21
click at [183, 383] on div "10100263" at bounding box center [180, 381] width 49 height 21
click at [196, 347] on div "5dcd6c60" at bounding box center [182, 343] width 52 height 21
click at [187, 307] on div "557f82e0" at bounding box center [182, 304] width 52 height 21
type input "**********"
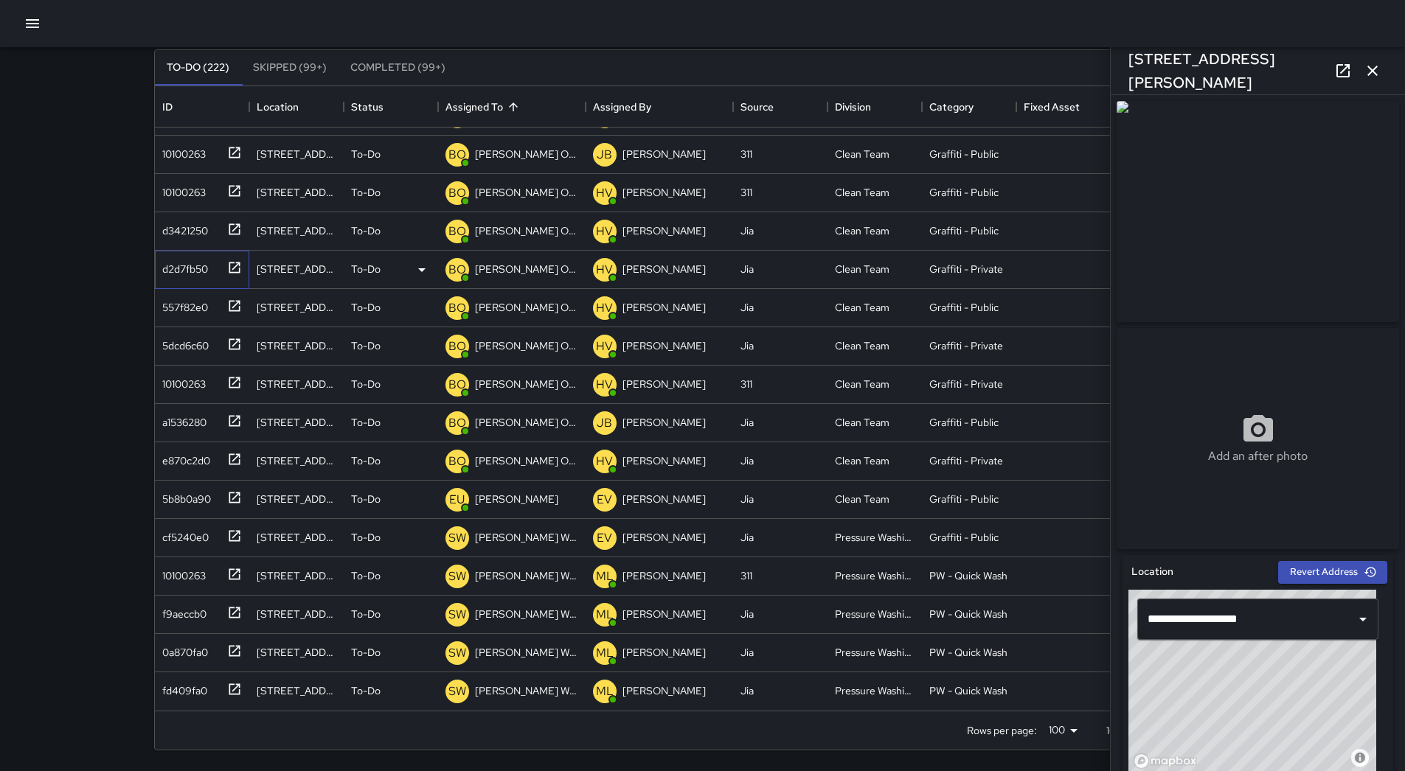
click at [186, 268] on div "d2d7fb50" at bounding box center [182, 266] width 52 height 21
click at [190, 233] on div "d3421250" at bounding box center [182, 227] width 52 height 21
click at [194, 192] on div "10100263" at bounding box center [180, 189] width 49 height 21
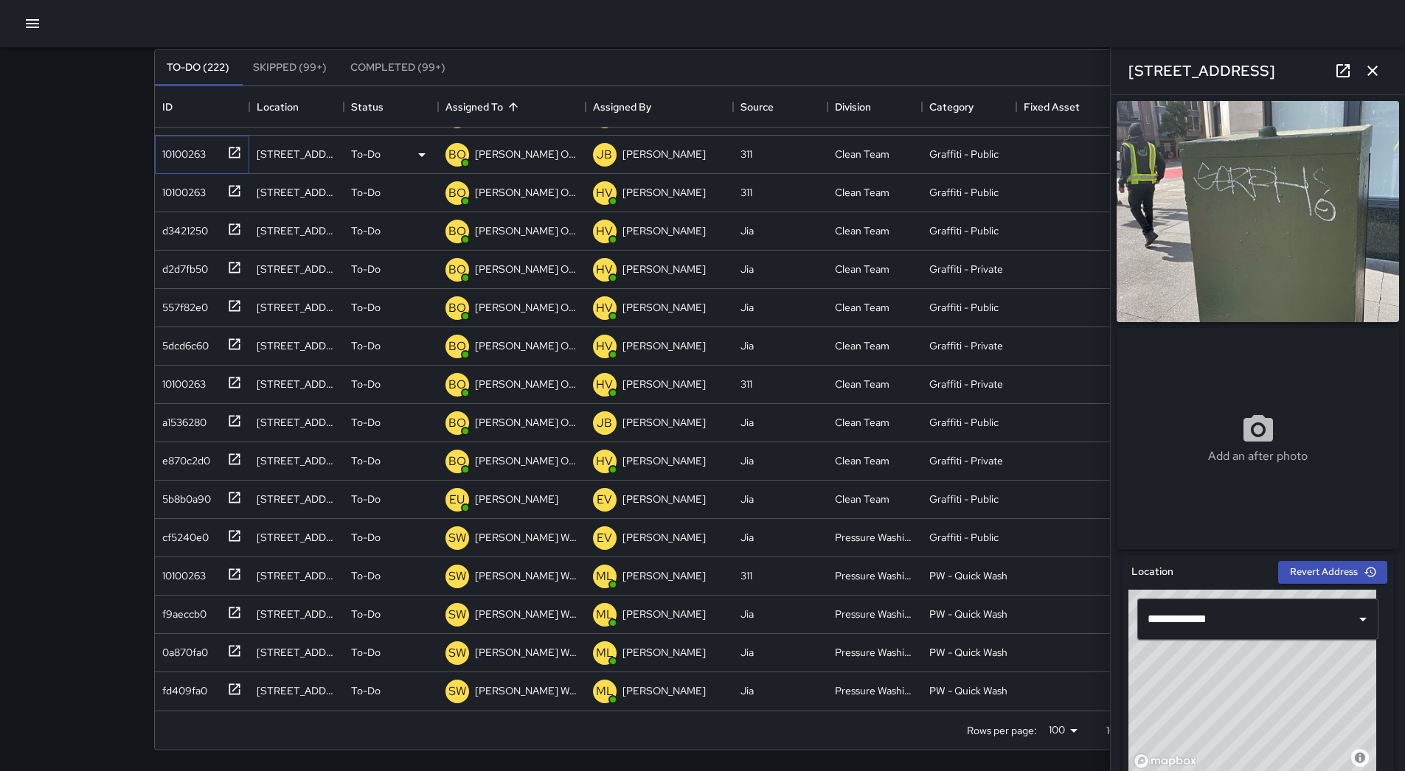
click at [191, 152] on div "10100263" at bounding box center [180, 151] width 49 height 21
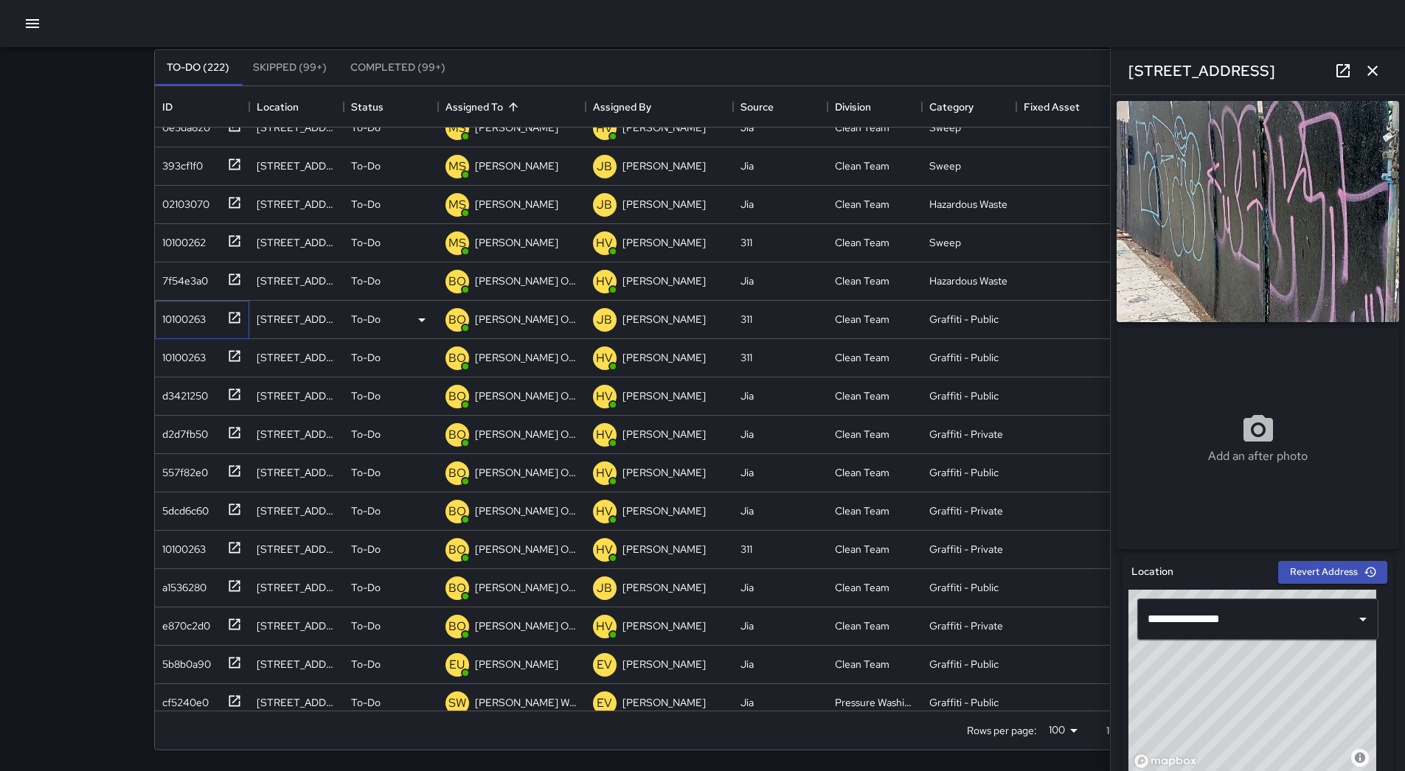
scroll to position [3029, 0]
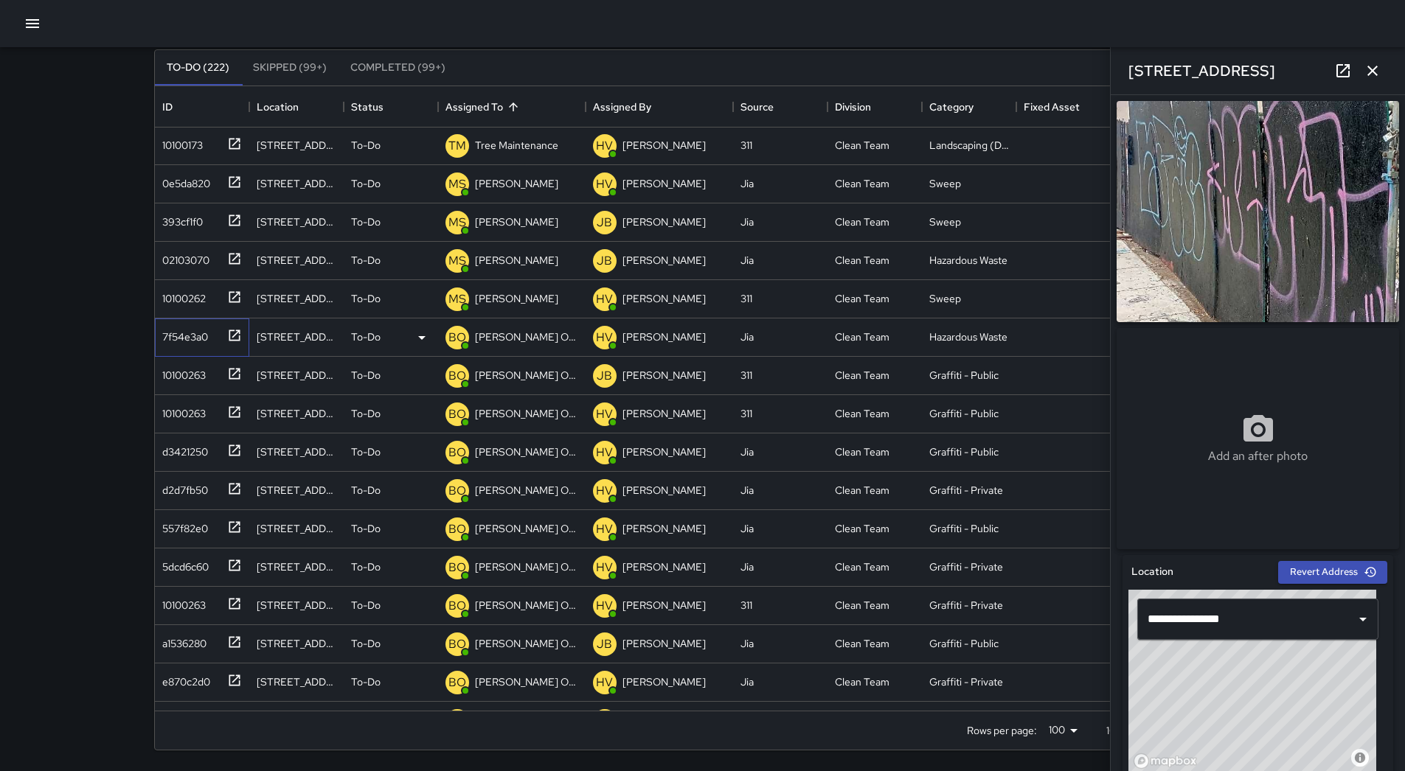
click at [191, 333] on div "7f54e3a0" at bounding box center [182, 334] width 52 height 21
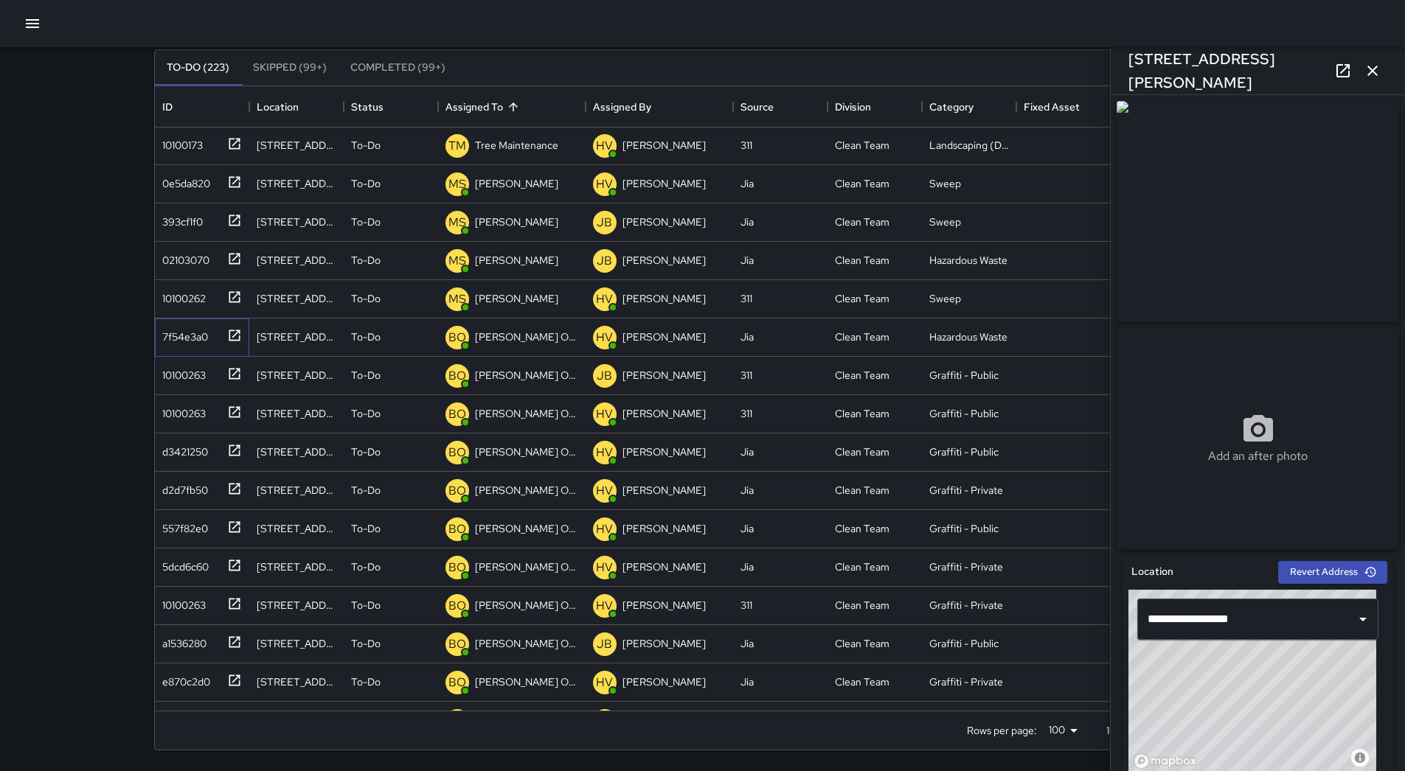
scroll to position [3106, 0]
click at [30, 21] on icon "button" at bounding box center [33, 24] width 18 height 18
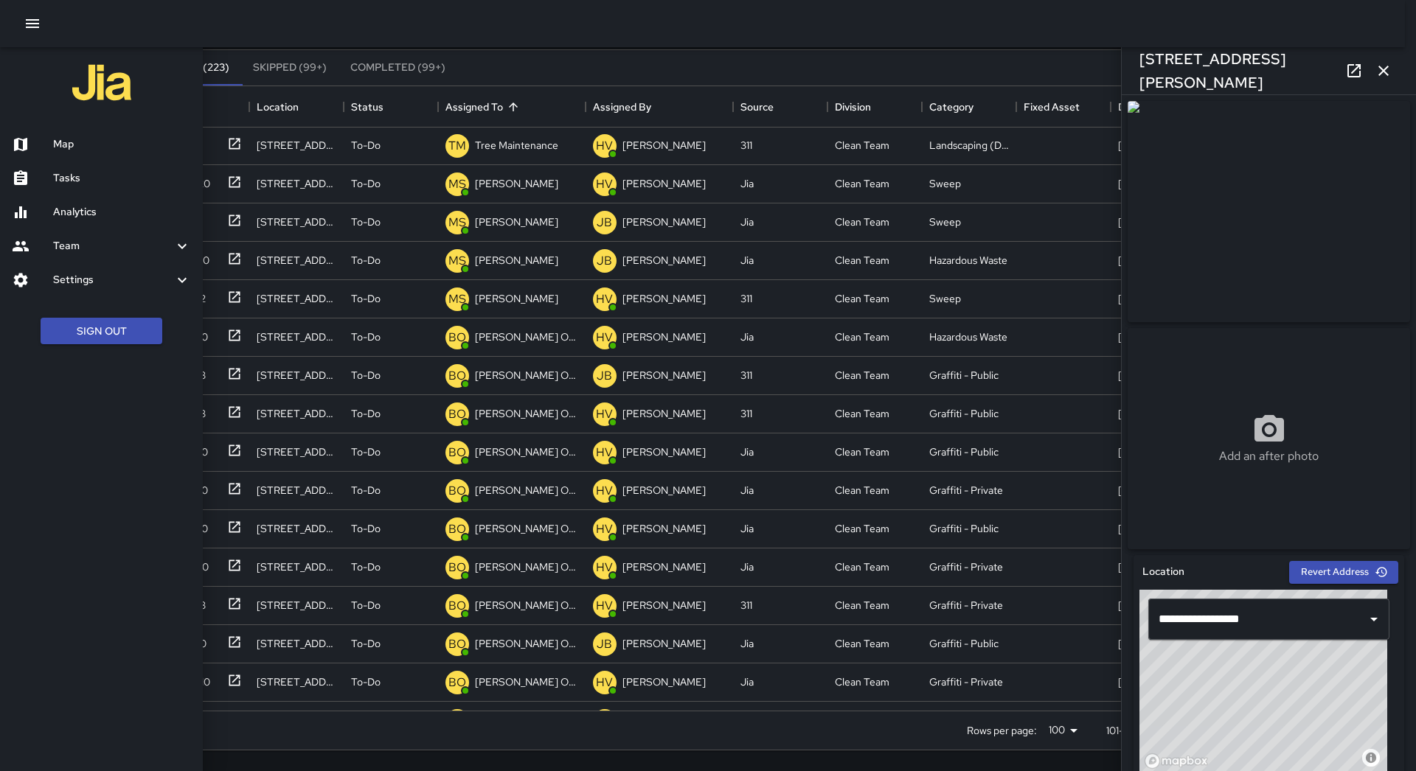
click at [91, 149] on h6 "Map" at bounding box center [122, 144] width 138 height 16
